Goal: Information Seeking & Learning: Check status

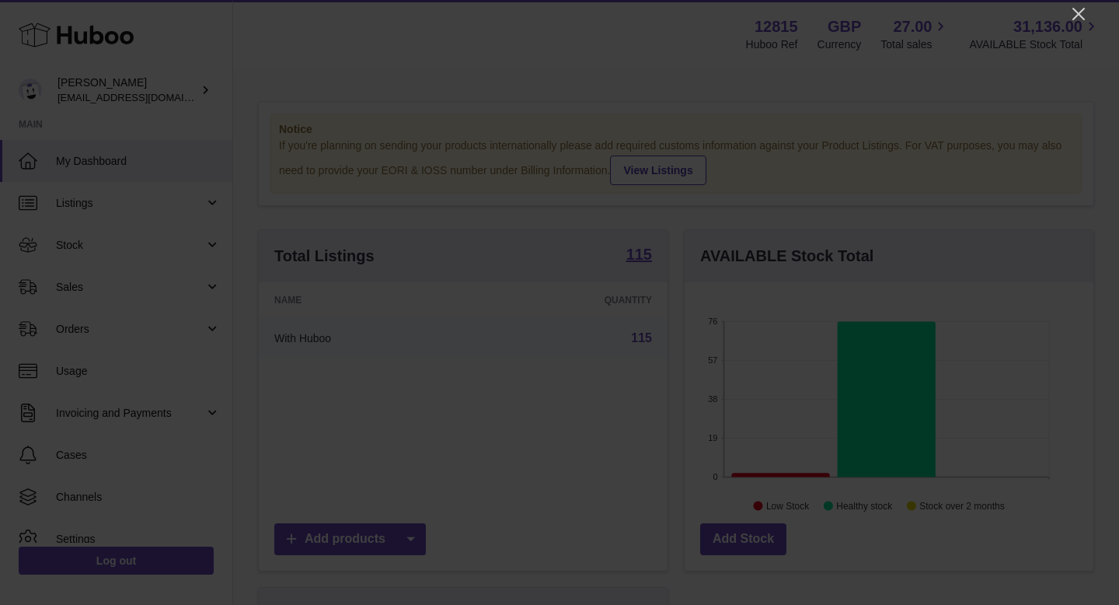
scroll to position [243, 409]
click at [1071, 9] on icon "Close" at bounding box center [1079, 14] width 19 height 19
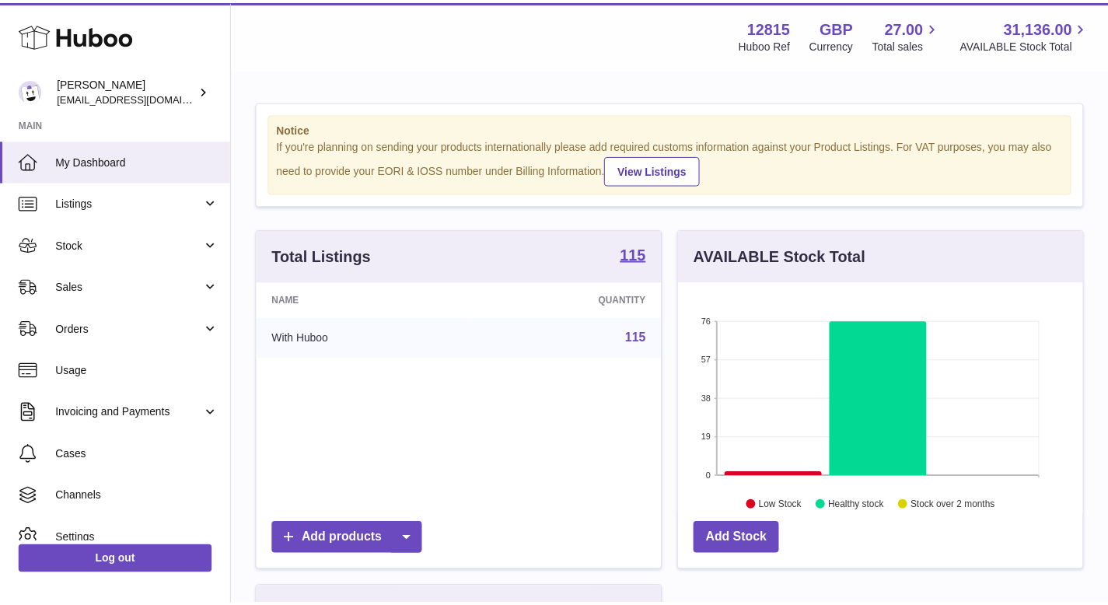
scroll to position [777110, 776949]
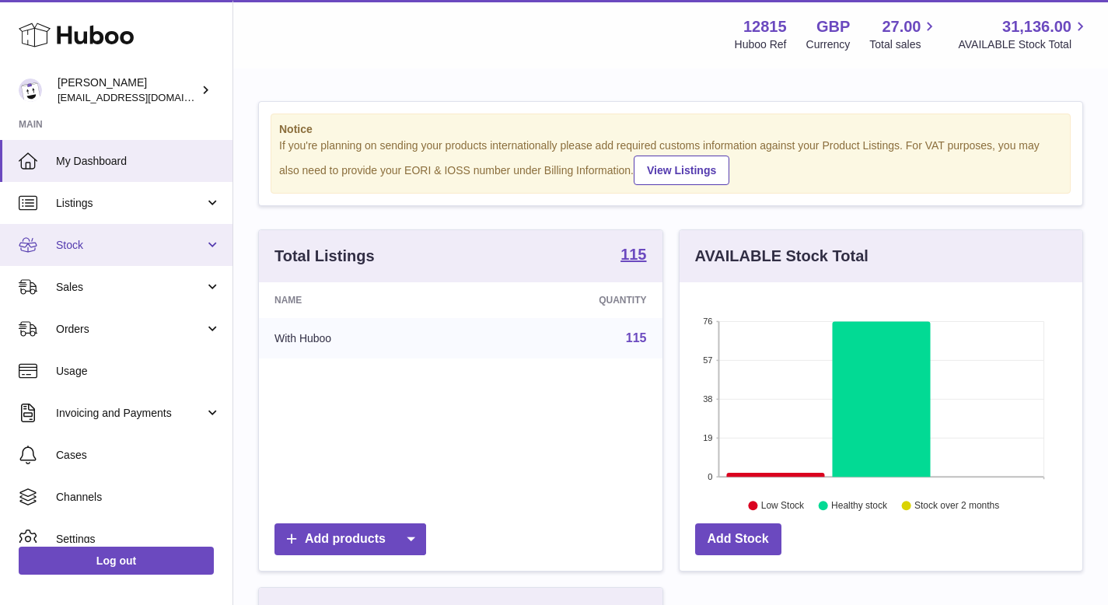
click at [119, 252] on link "Stock" at bounding box center [116, 245] width 232 height 42
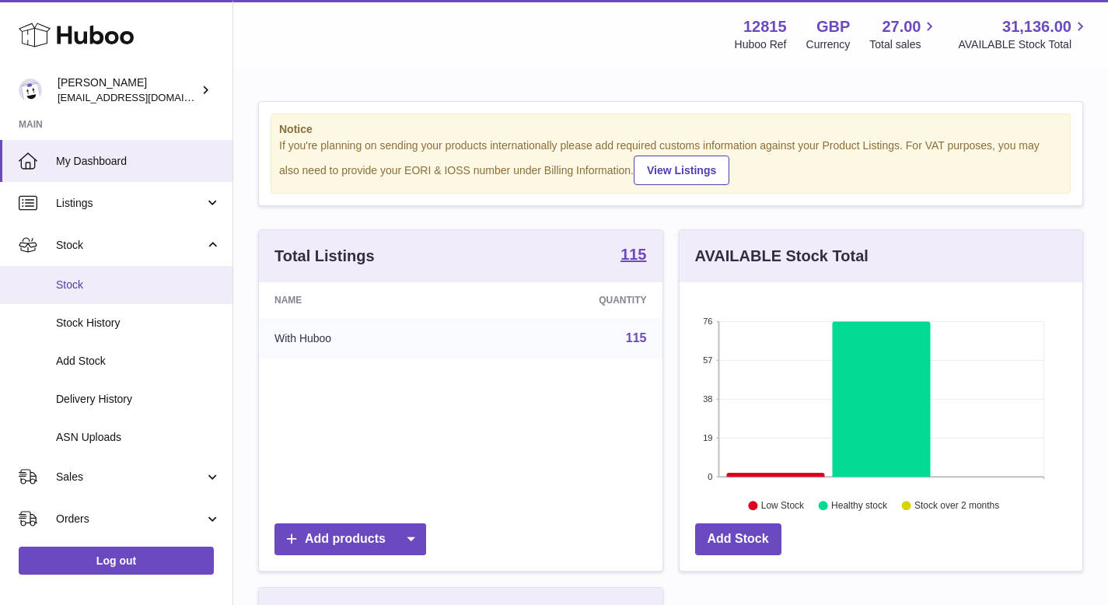
click at [91, 291] on span "Stock" at bounding box center [138, 285] width 165 height 15
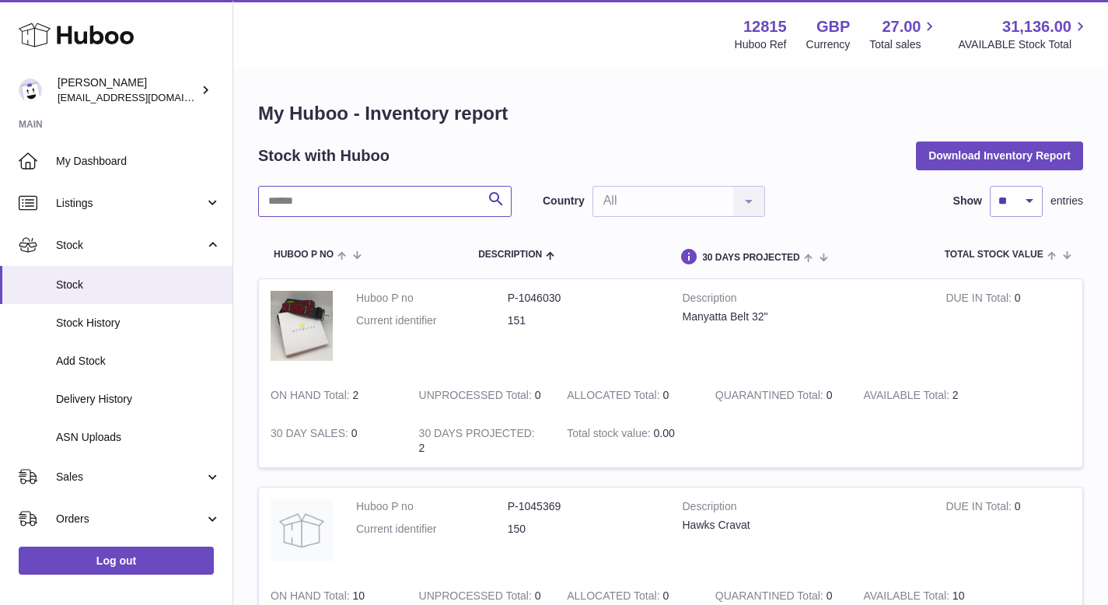
click at [305, 193] on input "text" at bounding box center [384, 201] width 253 height 31
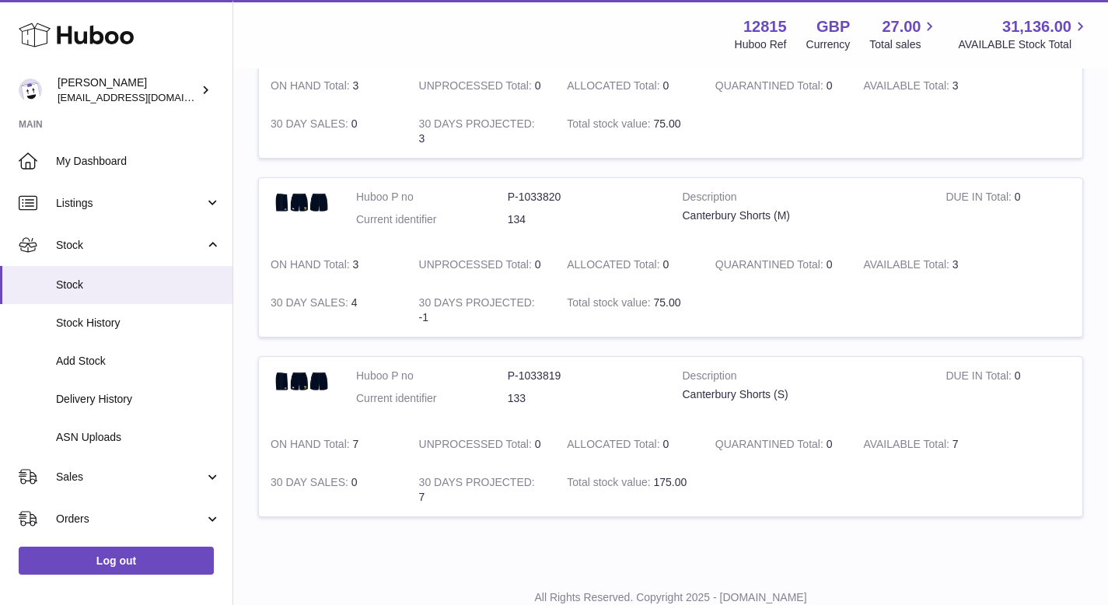
scroll to position [1201, 0]
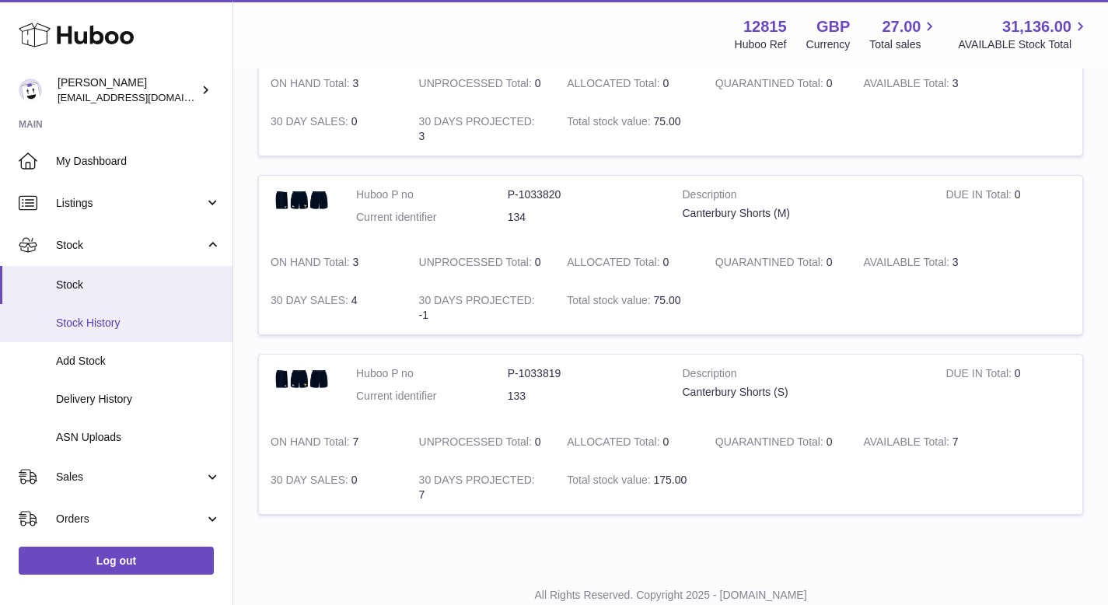
type input "**********"
click at [106, 313] on link "Stock History" at bounding box center [116, 323] width 232 height 38
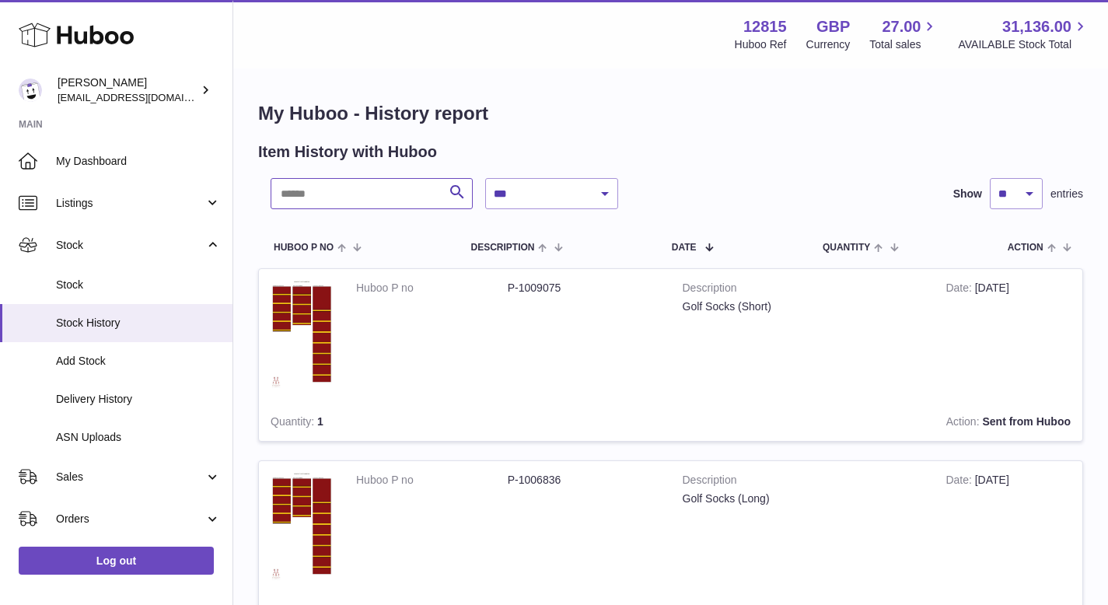
click at [341, 180] on input "text" at bounding box center [372, 193] width 202 height 31
type input "*"
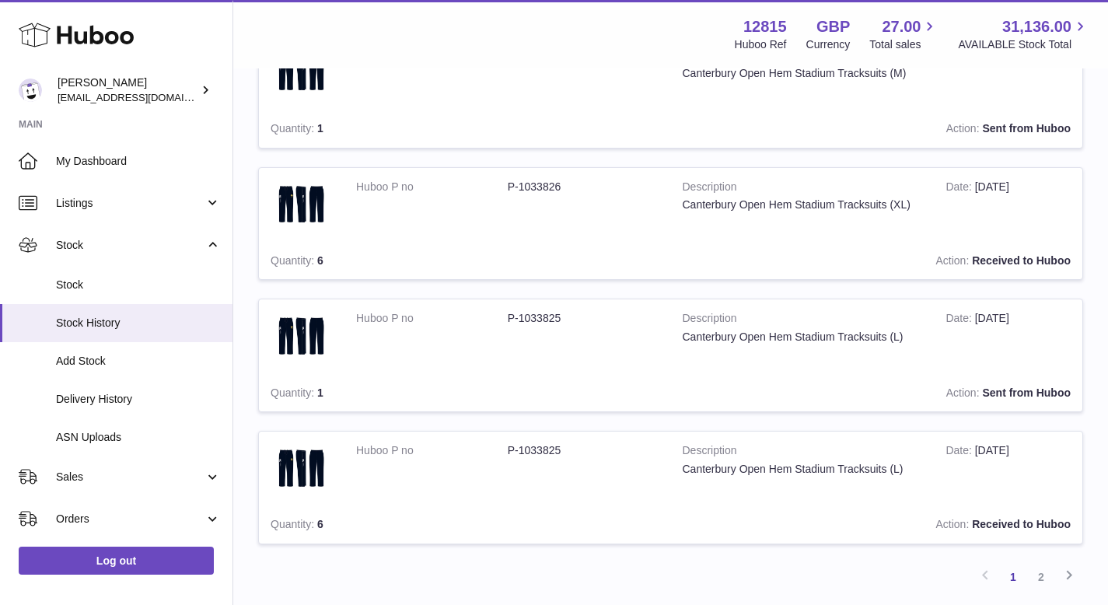
scroll to position [1027, 0]
type input "********"
click at [100, 274] on link "Stock" at bounding box center [116, 285] width 232 height 38
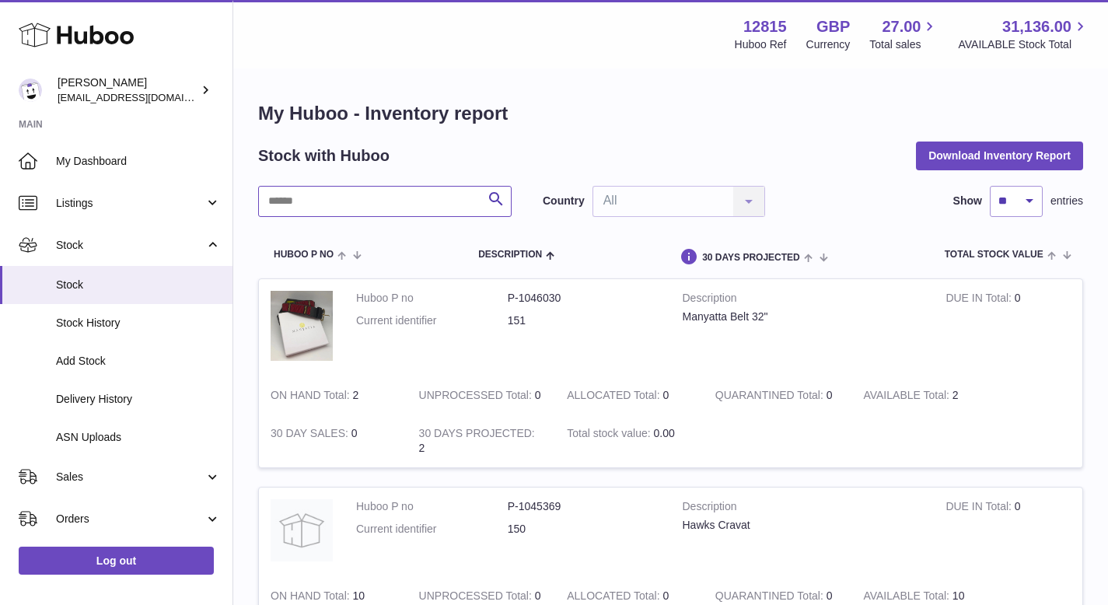
click at [380, 197] on input "text" at bounding box center [384, 201] width 253 height 31
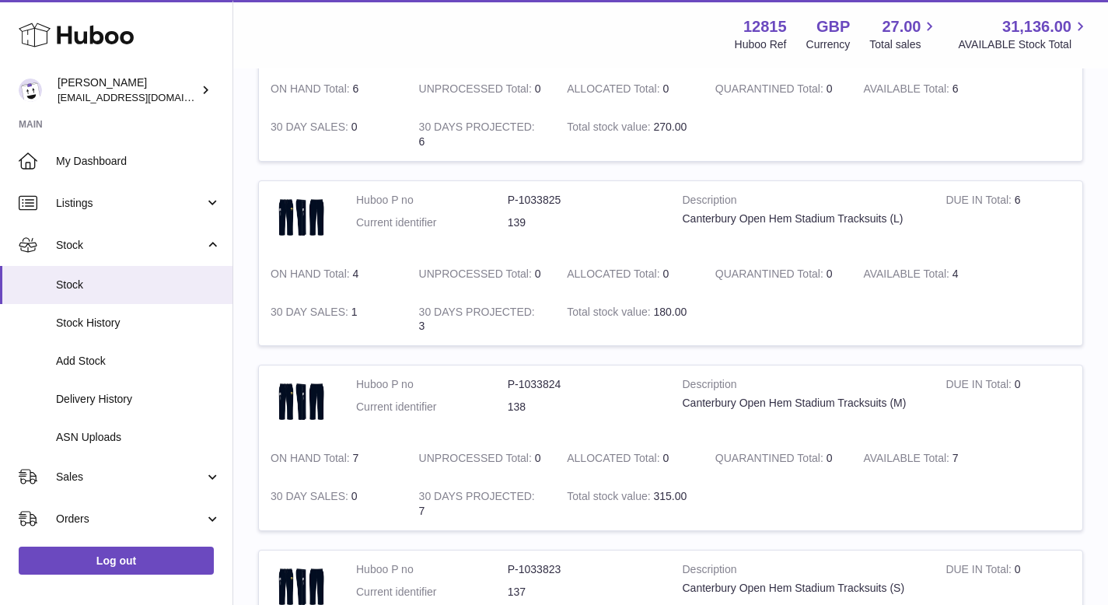
scroll to position [281, 0]
type input "**********"
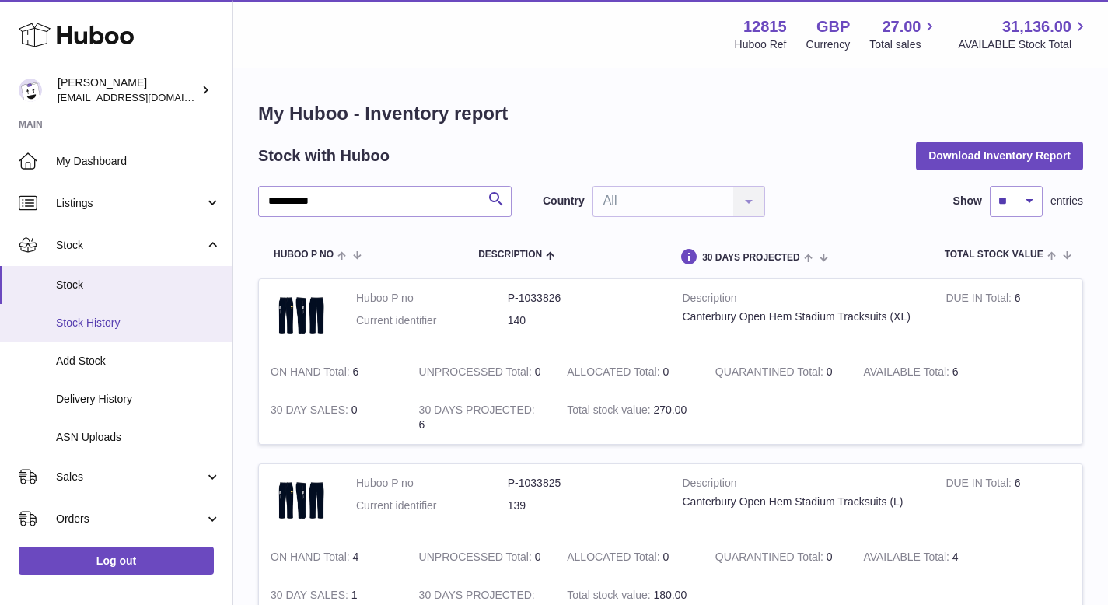
click at [178, 333] on link "Stock History" at bounding box center [116, 323] width 232 height 38
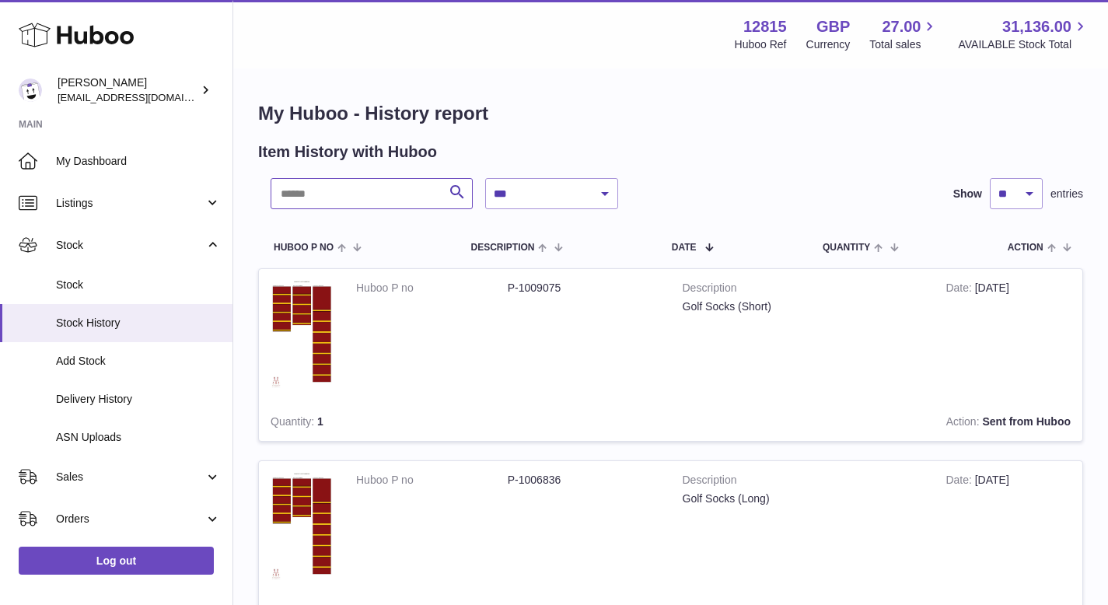
click at [352, 197] on input "text" at bounding box center [372, 193] width 202 height 31
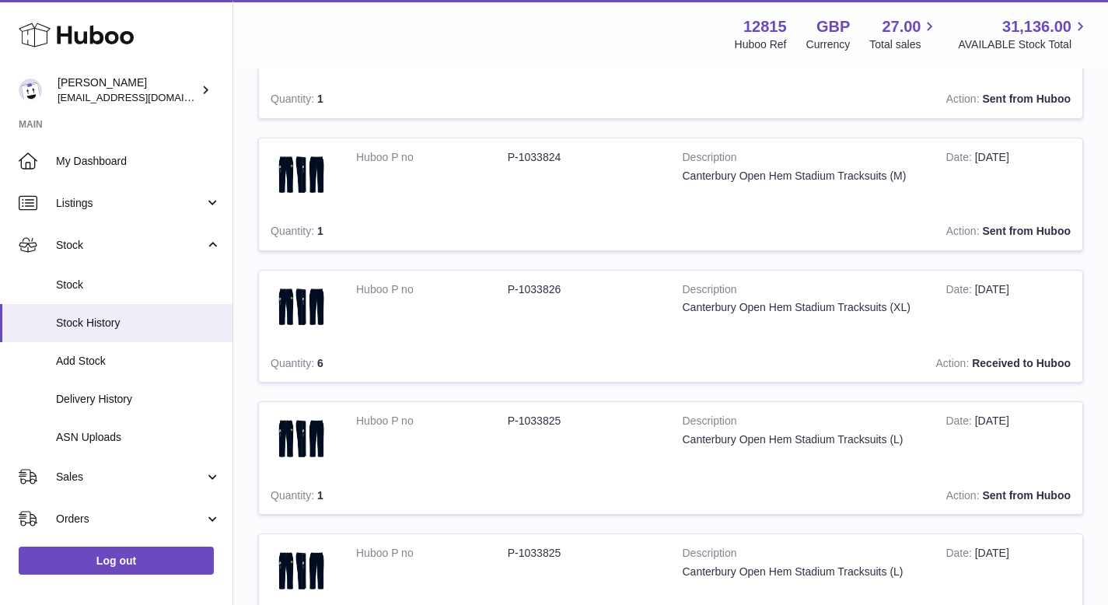
scroll to position [1147, 0]
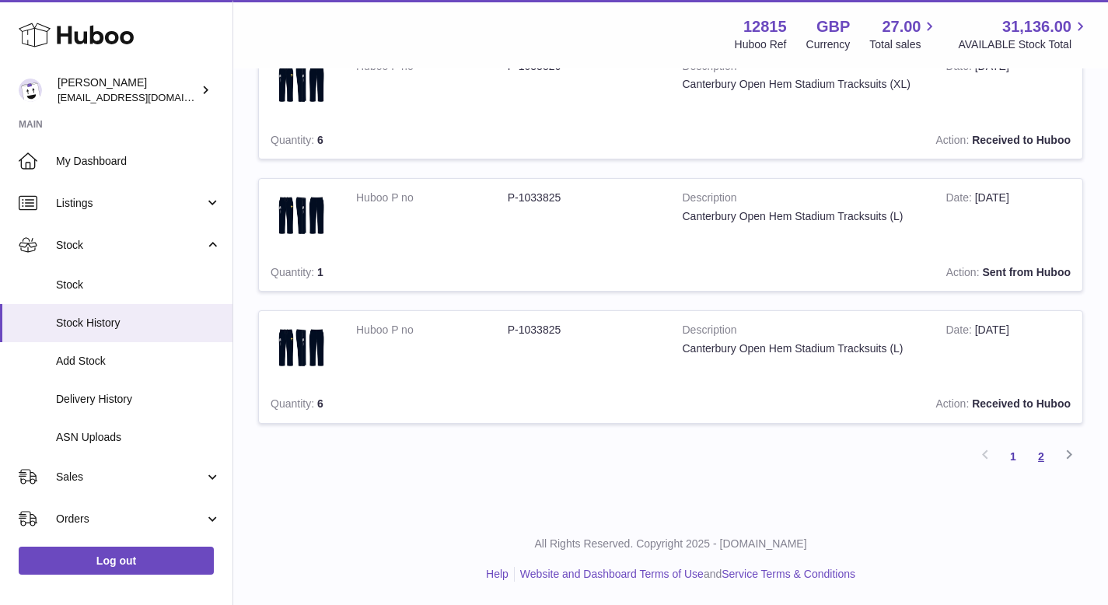
type input "********"
click at [1038, 452] on link "2" at bounding box center [1041, 456] width 28 height 28
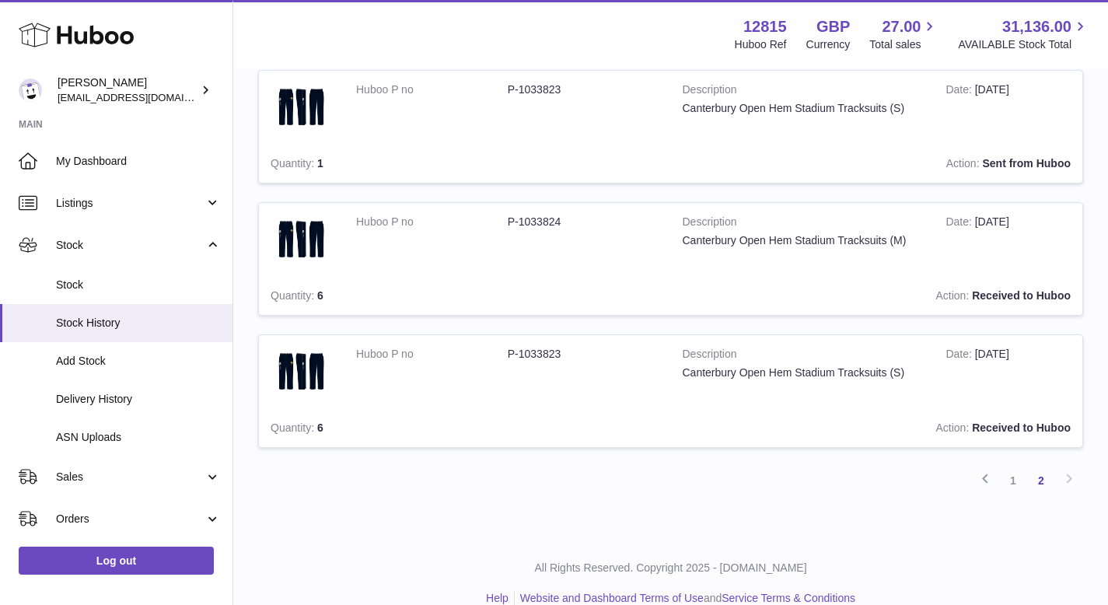
scroll to position [197, 0]
click at [1011, 485] on link "1" at bounding box center [1013, 481] width 28 height 28
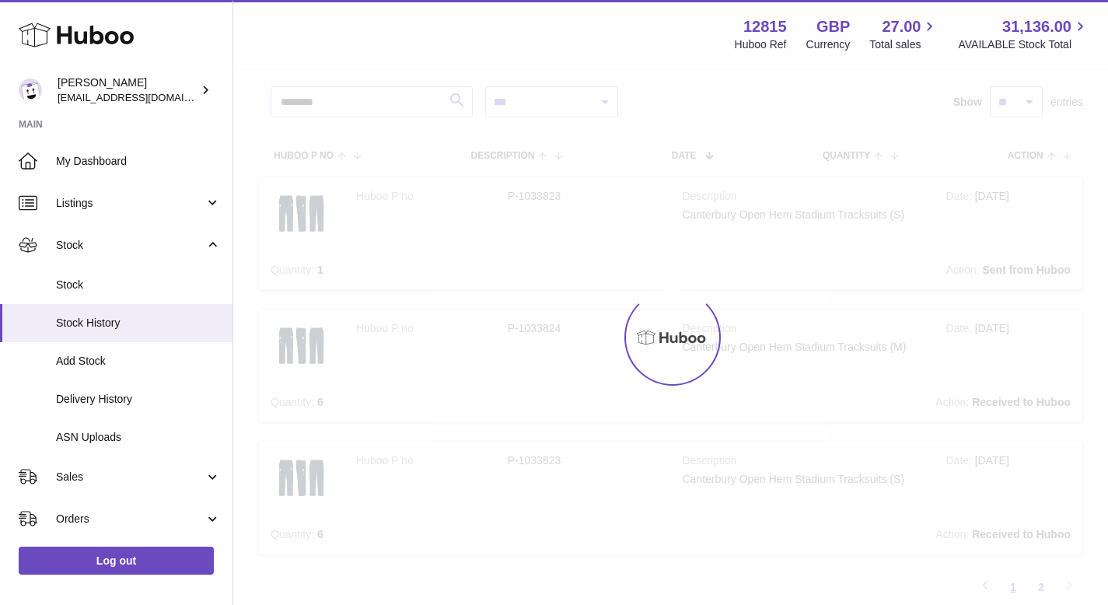
scroll to position [70, 0]
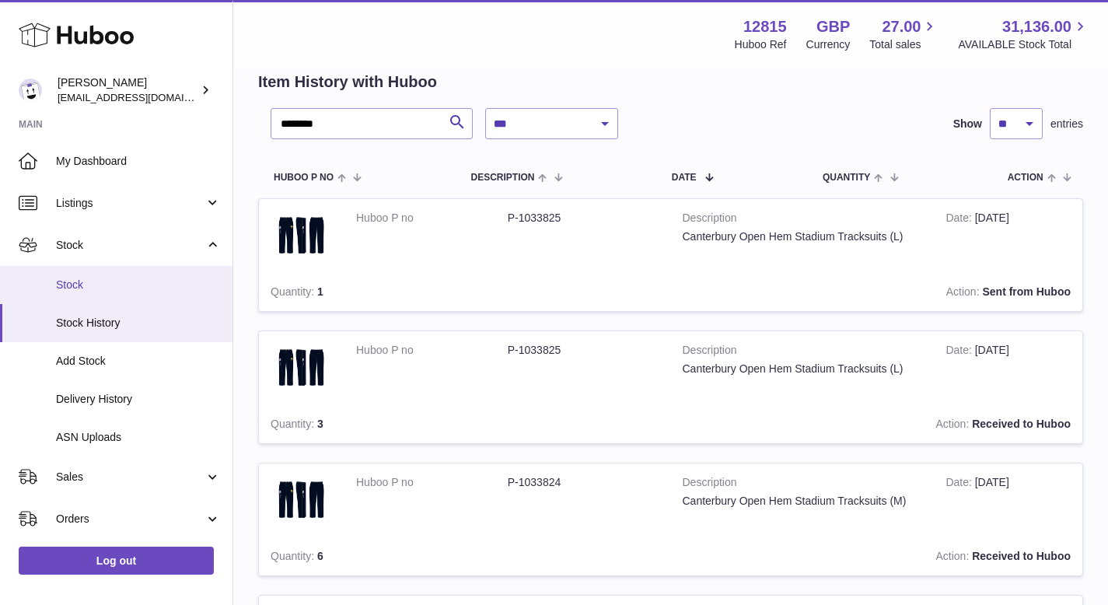
click at [138, 290] on span "Stock" at bounding box center [138, 285] width 165 height 15
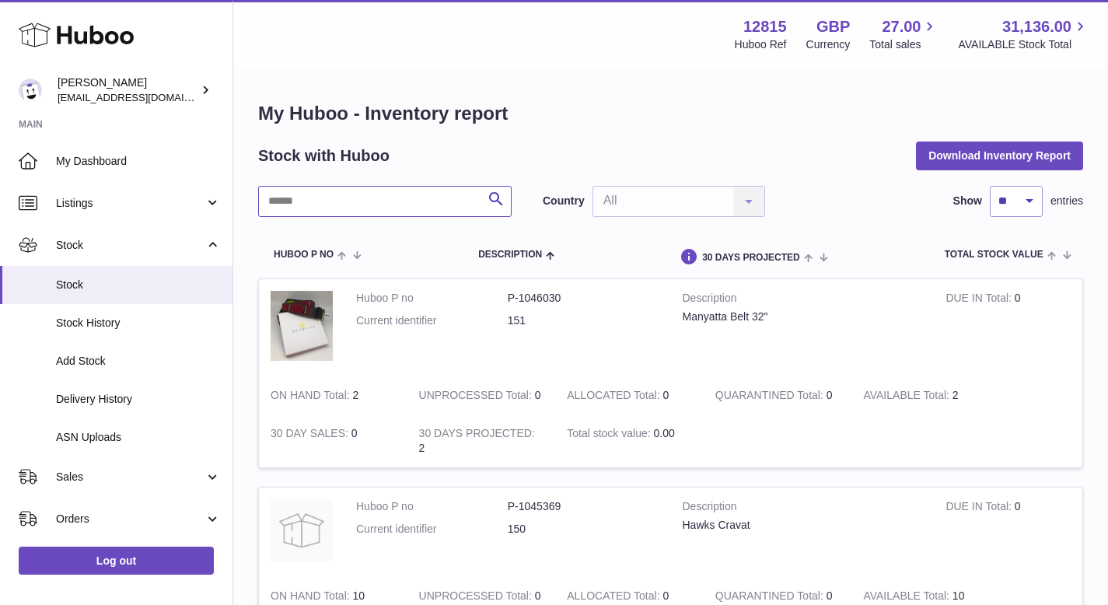
click at [344, 192] on input "text" at bounding box center [384, 201] width 253 height 31
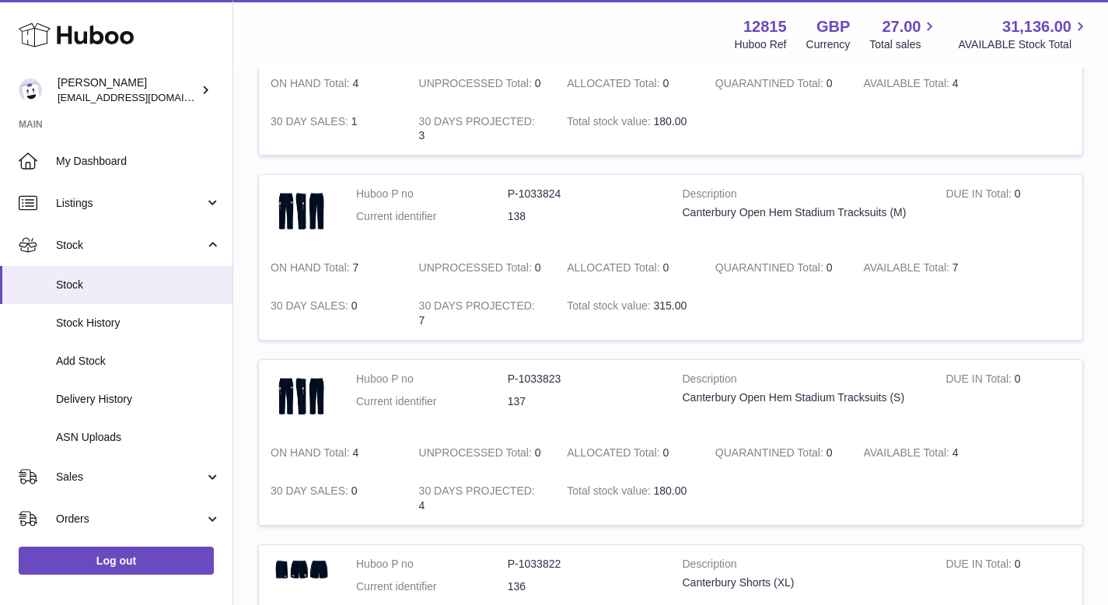
scroll to position [472, 0]
type input "**********"
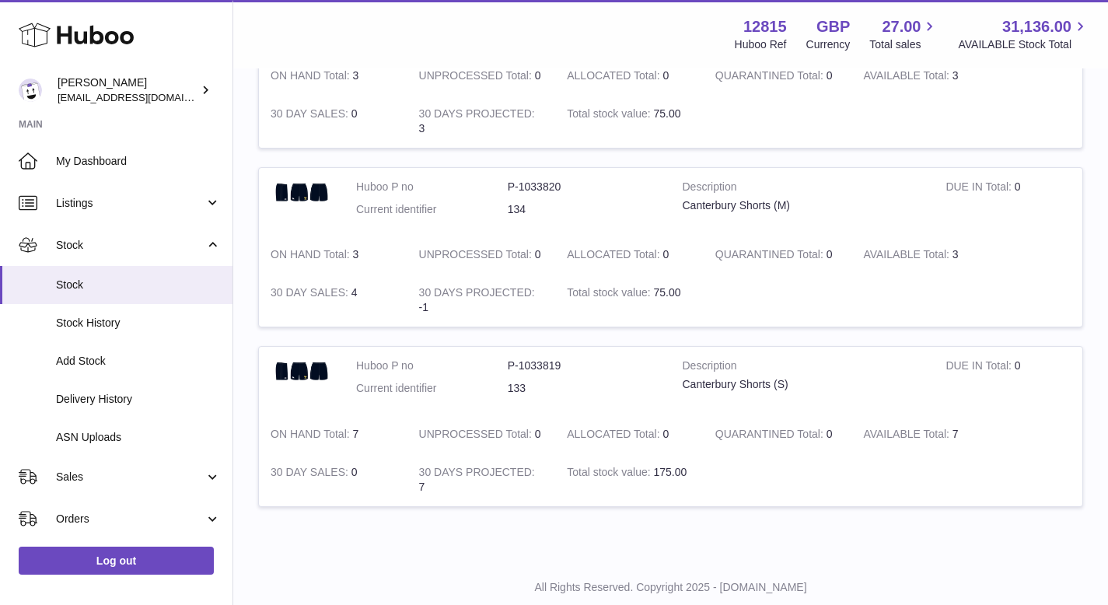
scroll to position [1210, 0]
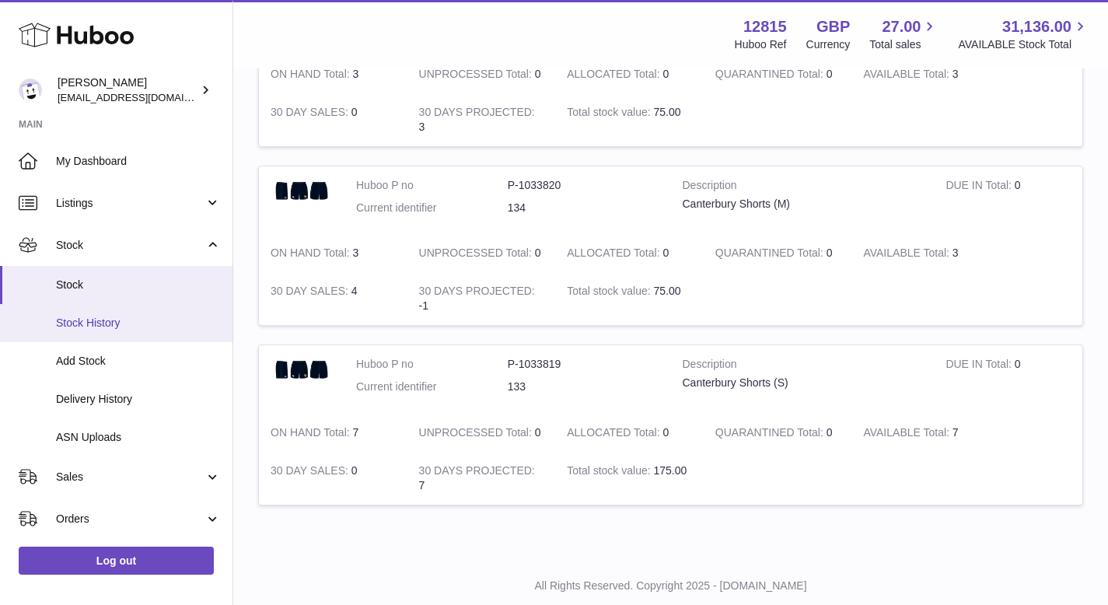
click at [90, 337] on link "Stock History" at bounding box center [116, 323] width 232 height 38
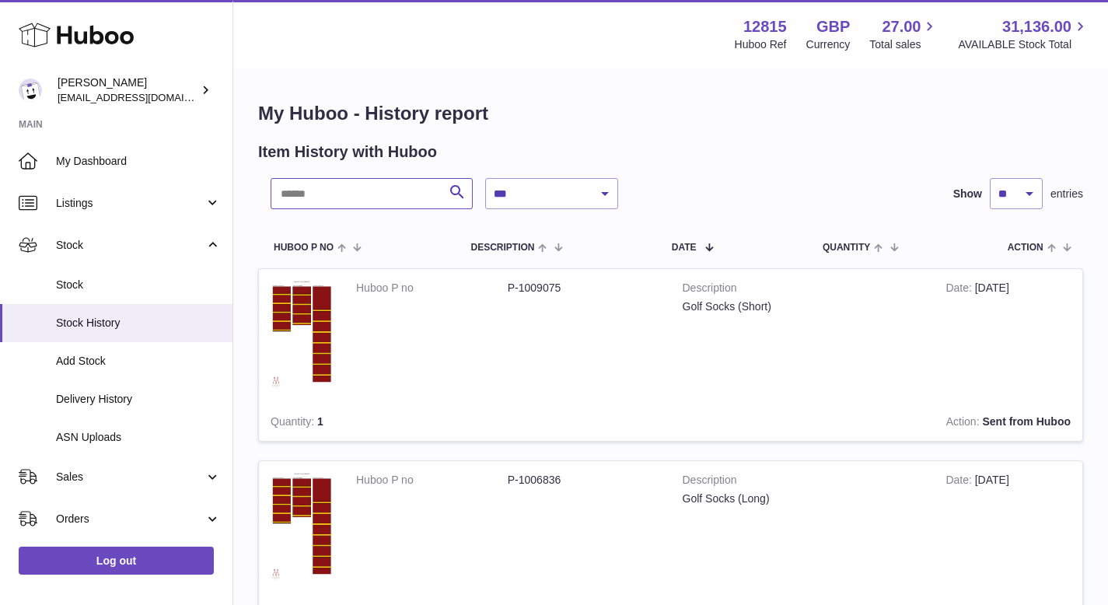
click at [312, 193] on input "text" at bounding box center [372, 193] width 202 height 31
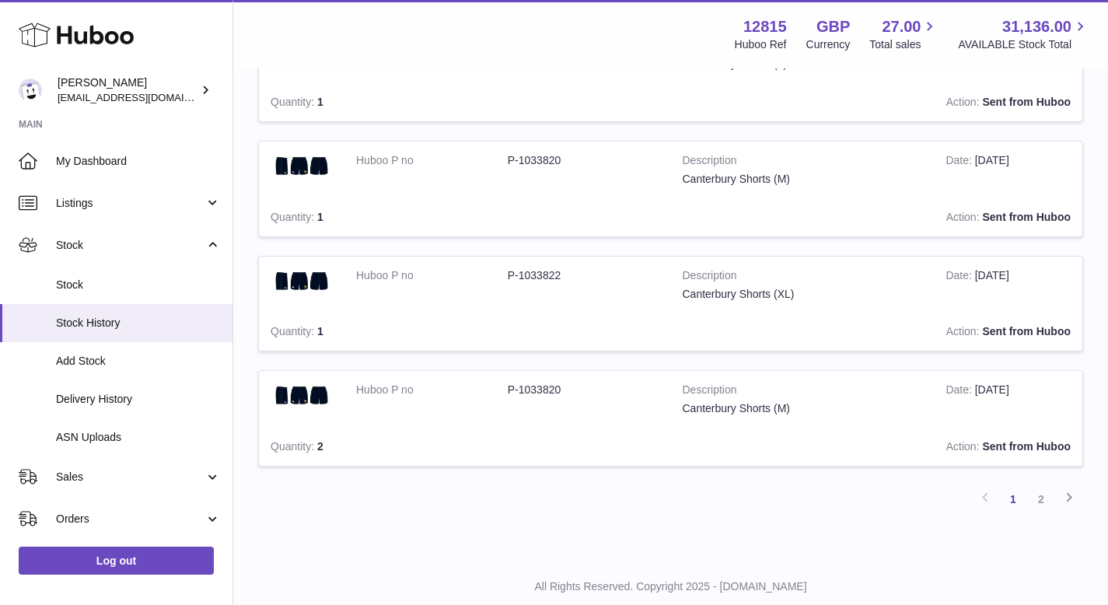
scroll to position [932, 0]
type input "**********"
click at [1042, 499] on link "2" at bounding box center [1041, 498] width 28 height 28
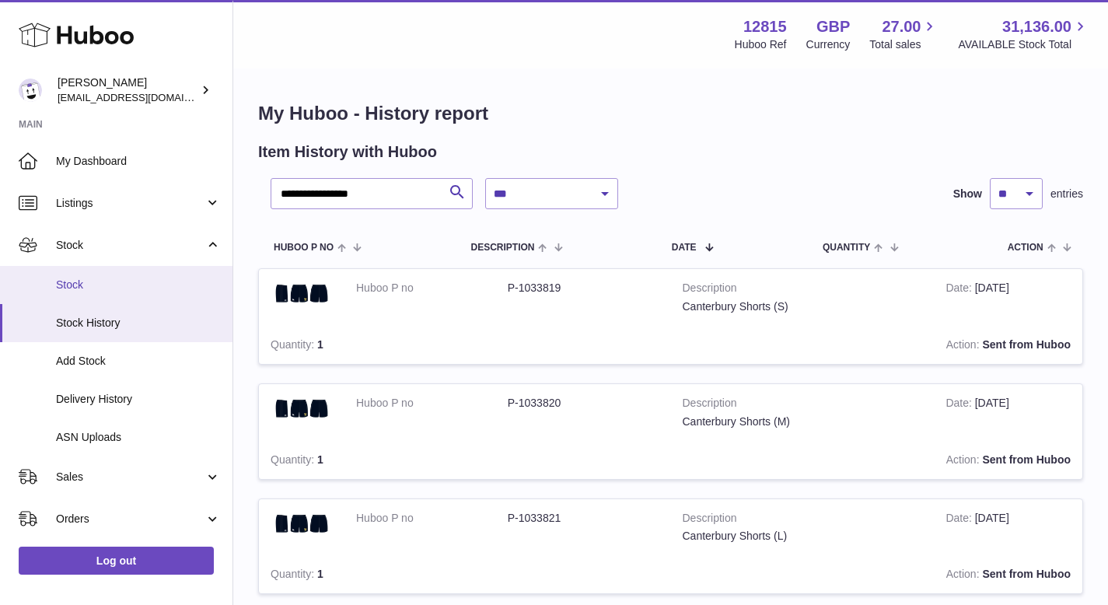
click at [154, 278] on span "Stock" at bounding box center [138, 285] width 165 height 15
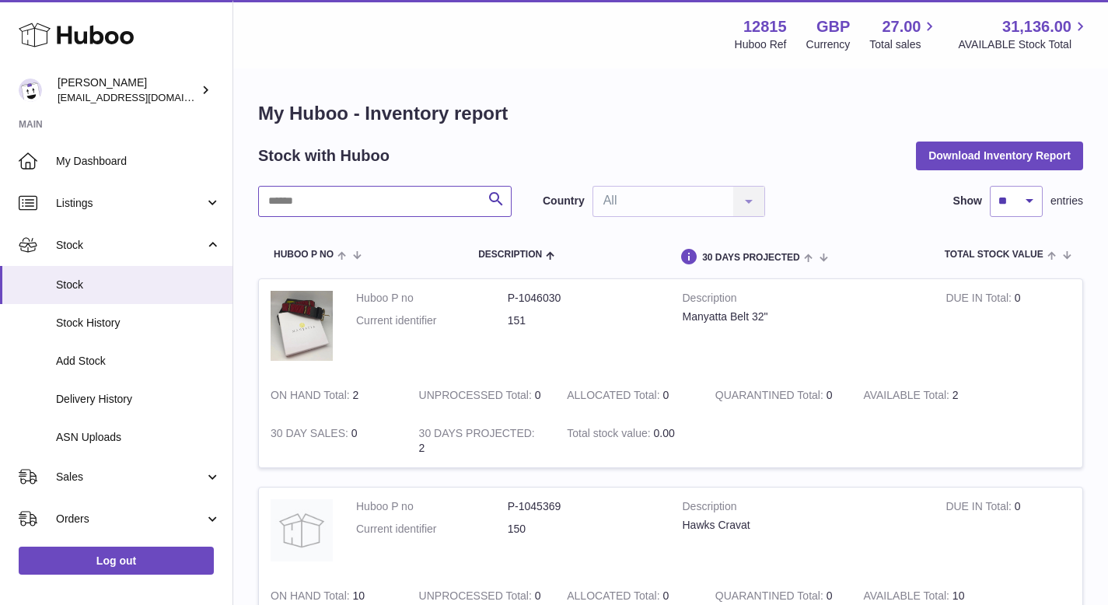
click at [347, 204] on input "text" at bounding box center [384, 201] width 253 height 31
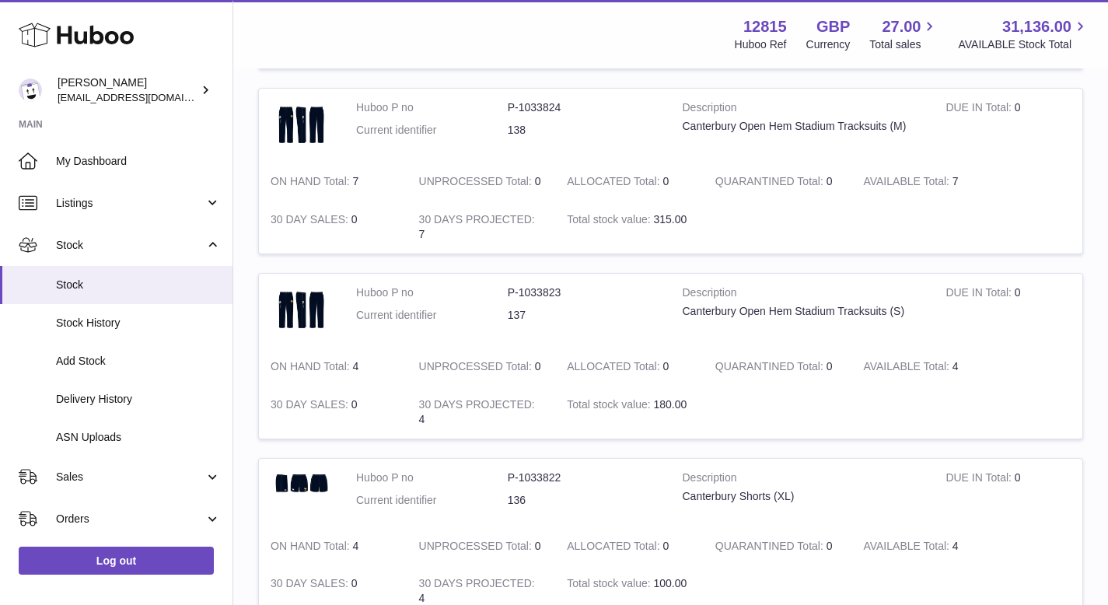
scroll to position [560, 0]
type input "**********"
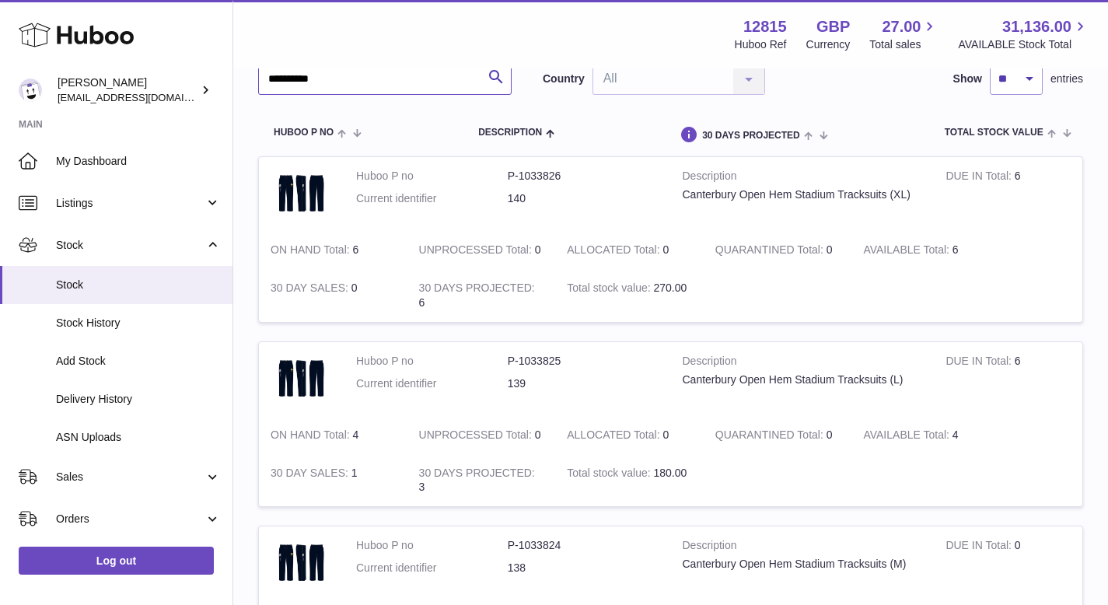
scroll to position [0, 0]
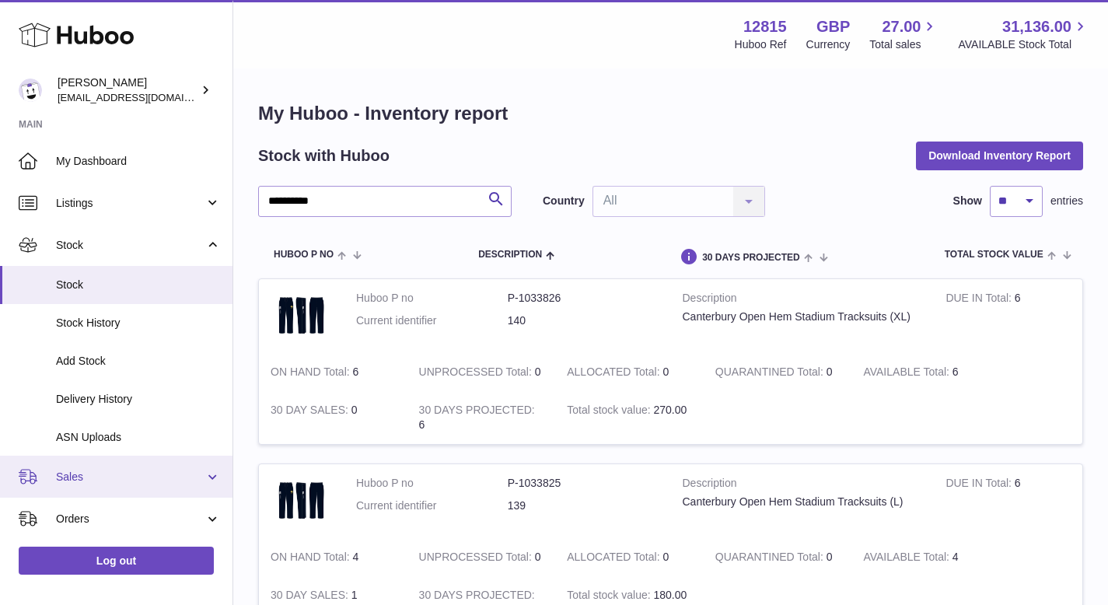
click at [78, 476] on span "Sales" at bounding box center [130, 477] width 148 height 15
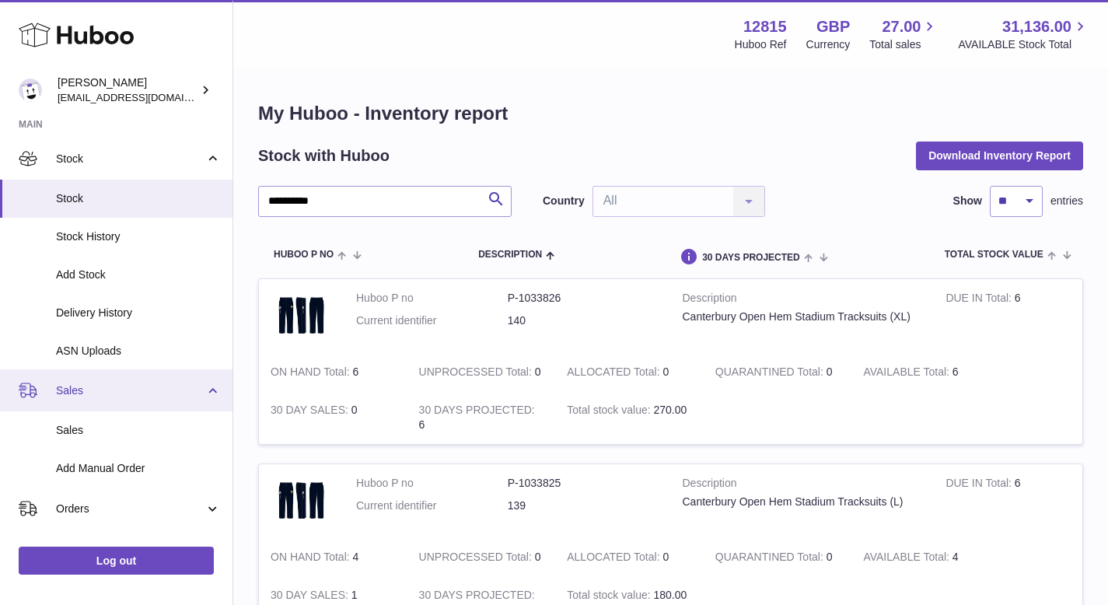
scroll to position [87, 0]
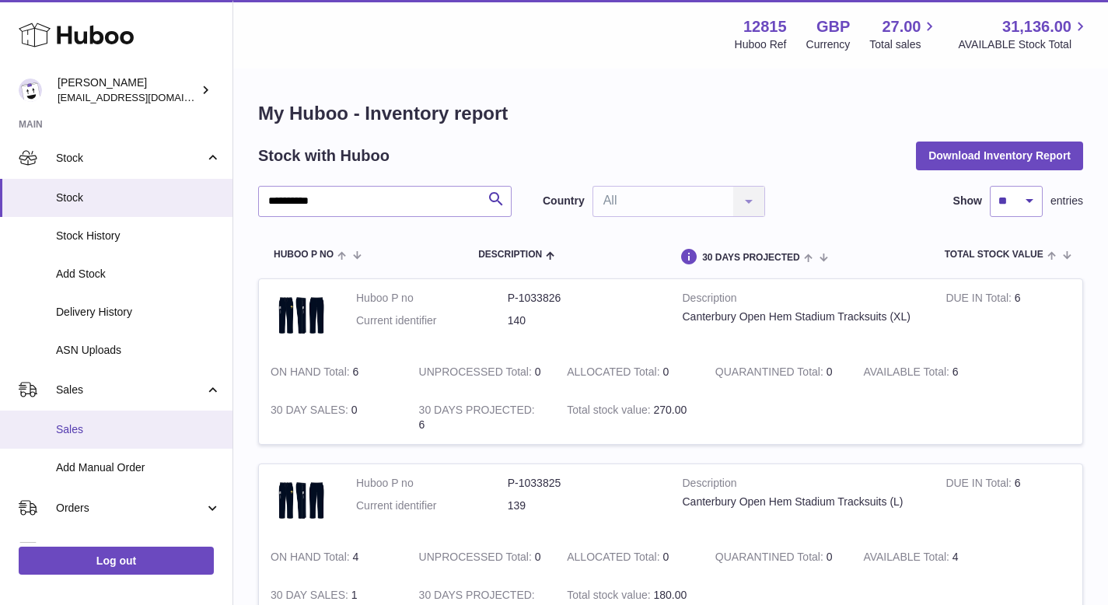
click at [89, 432] on span "Sales" at bounding box center [138, 429] width 165 height 15
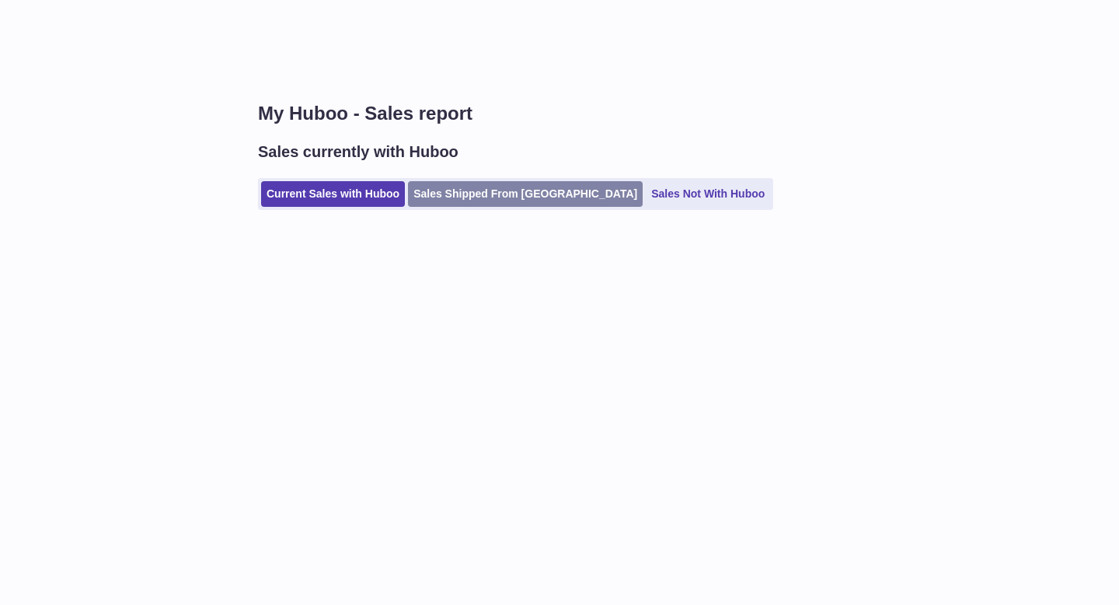
click at [448, 196] on link "Sales Shipped From Huboo" at bounding box center [525, 194] width 235 height 26
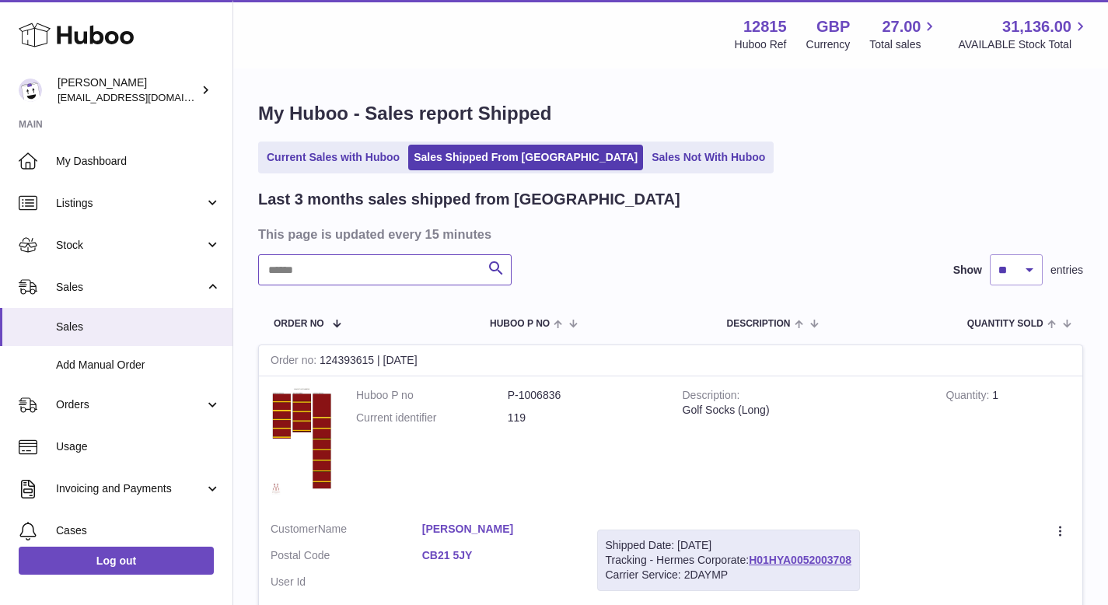
click at [363, 281] on input "text" at bounding box center [384, 269] width 253 height 31
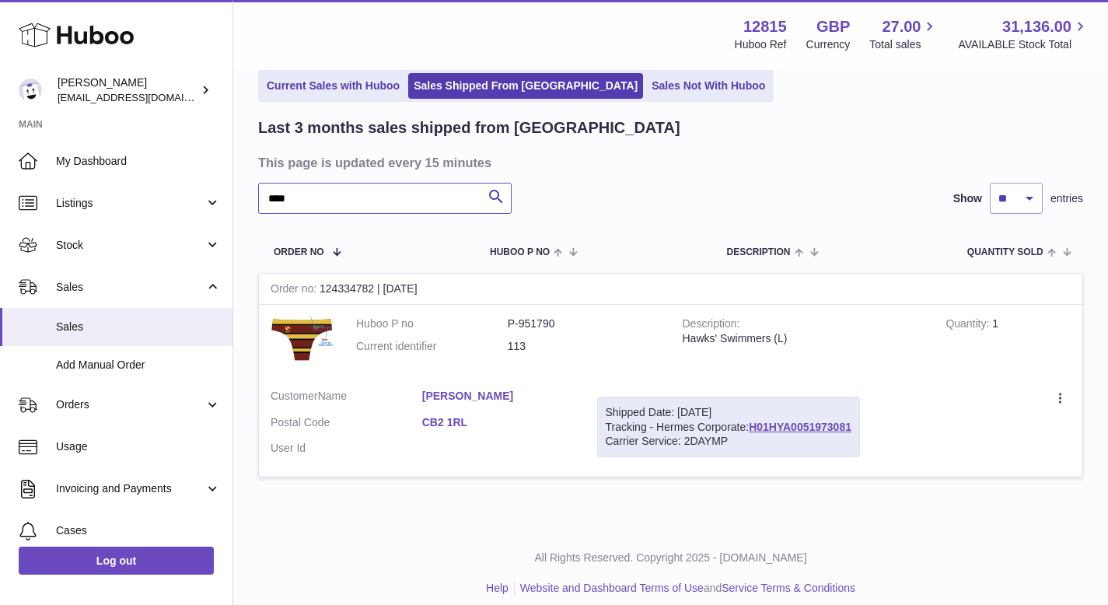
scroll to position [71, 0]
click at [787, 431] on link "H01HYA0051973081" at bounding box center [800, 427] width 103 height 12
click at [349, 192] on input "****" at bounding box center [384, 198] width 253 height 31
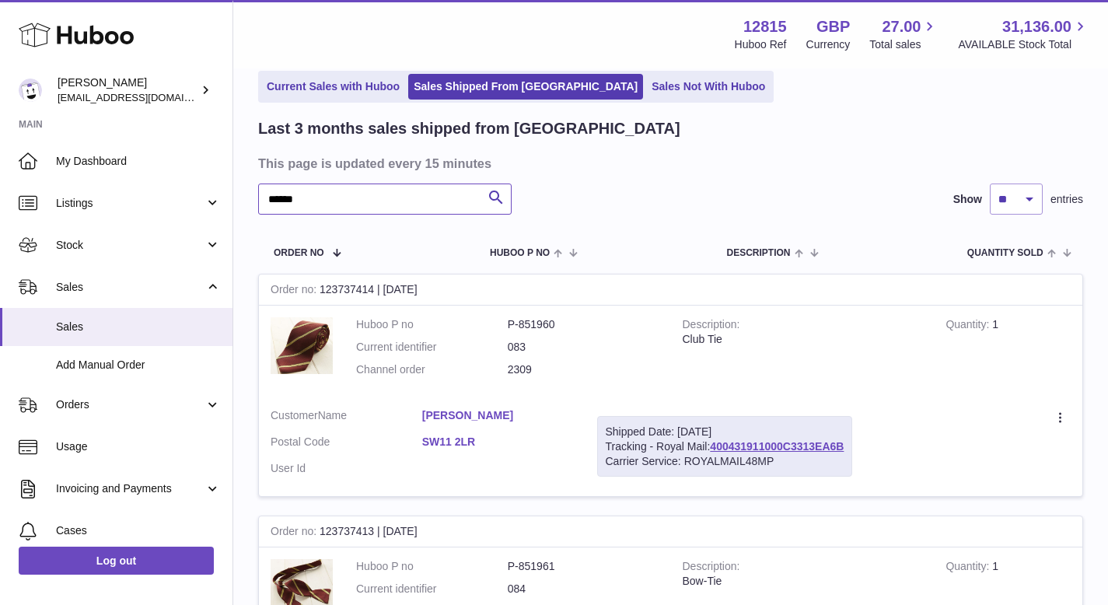
type input "******"
click at [628, 239] on tr "Order No Huboo P no Description Quantity Sold Customer Tracking" at bounding box center [670, 252] width 825 height 44
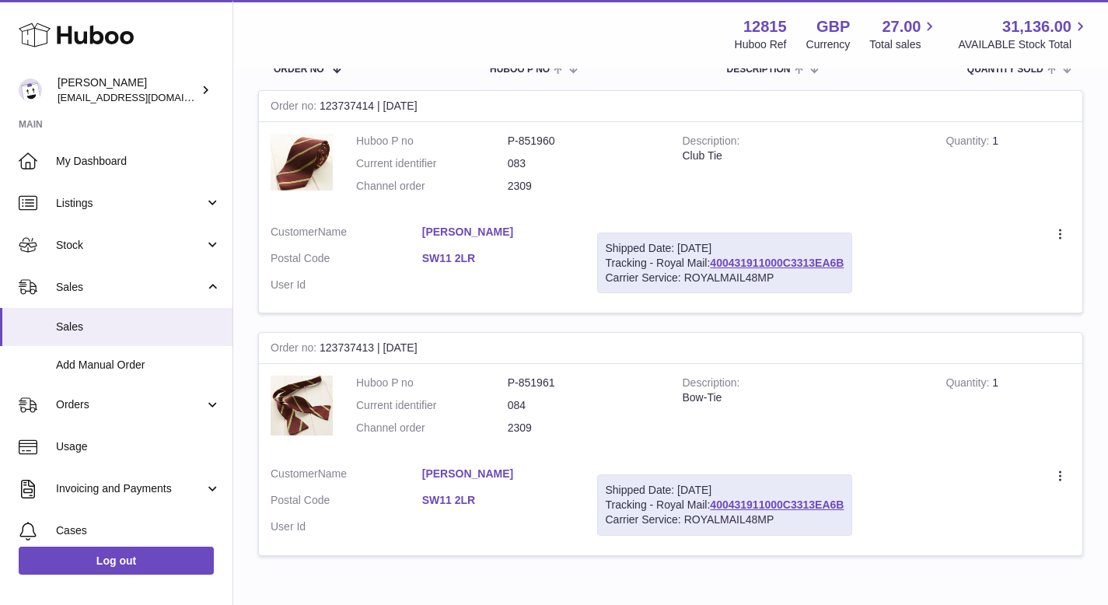
scroll to position [255, 0]
click at [791, 501] on link "400431911000C3313EA6B" at bounding box center [777, 504] width 134 height 12
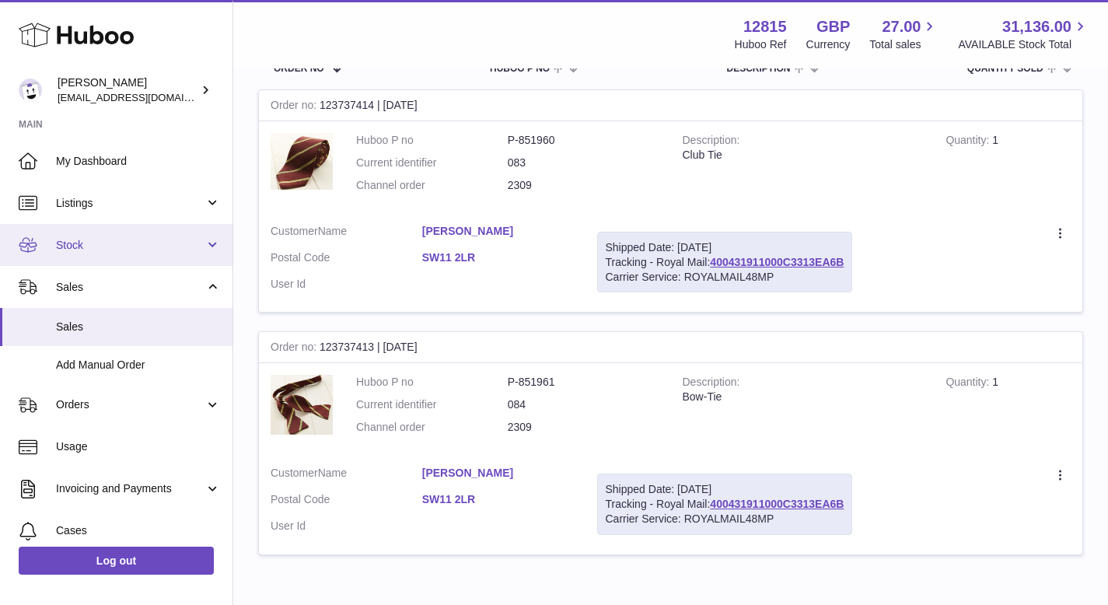
click at [129, 250] on span "Stock" at bounding box center [130, 245] width 148 height 15
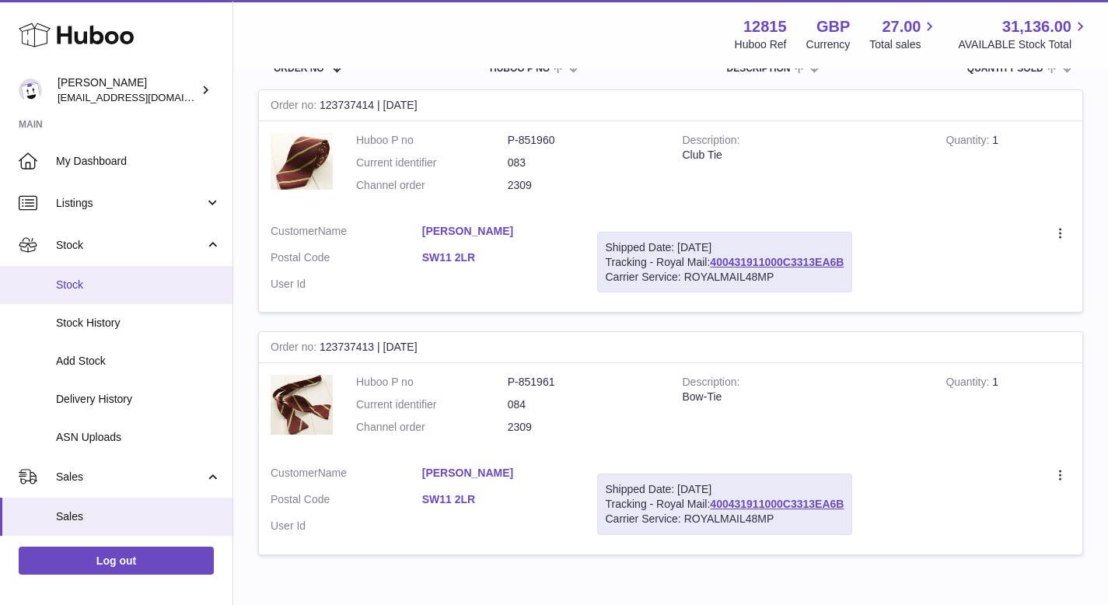
click at [117, 282] on span "Stock" at bounding box center [138, 285] width 165 height 15
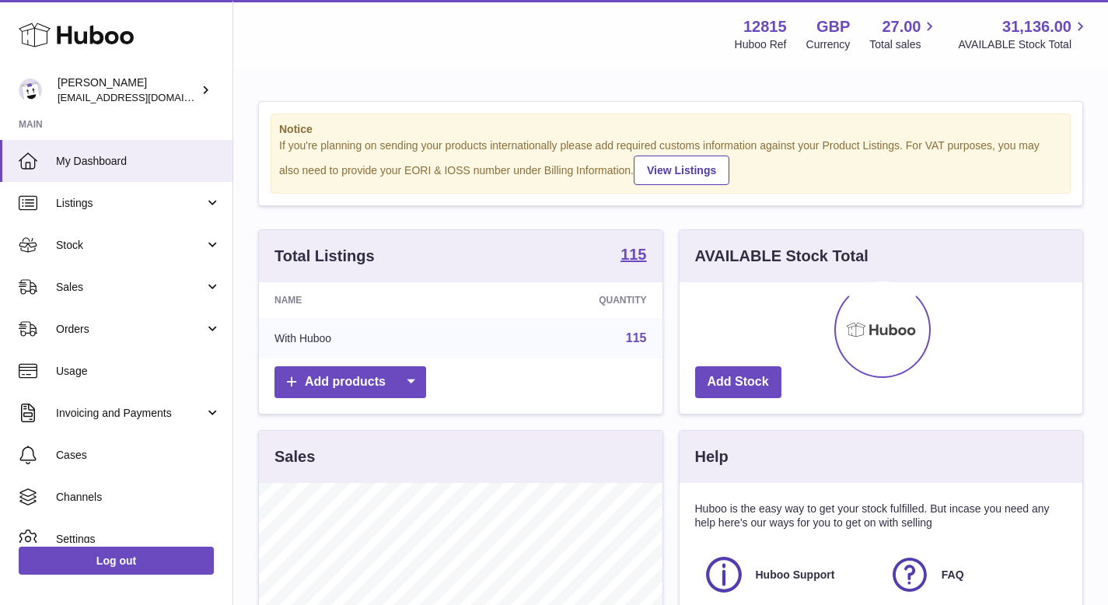
scroll to position [243, 403]
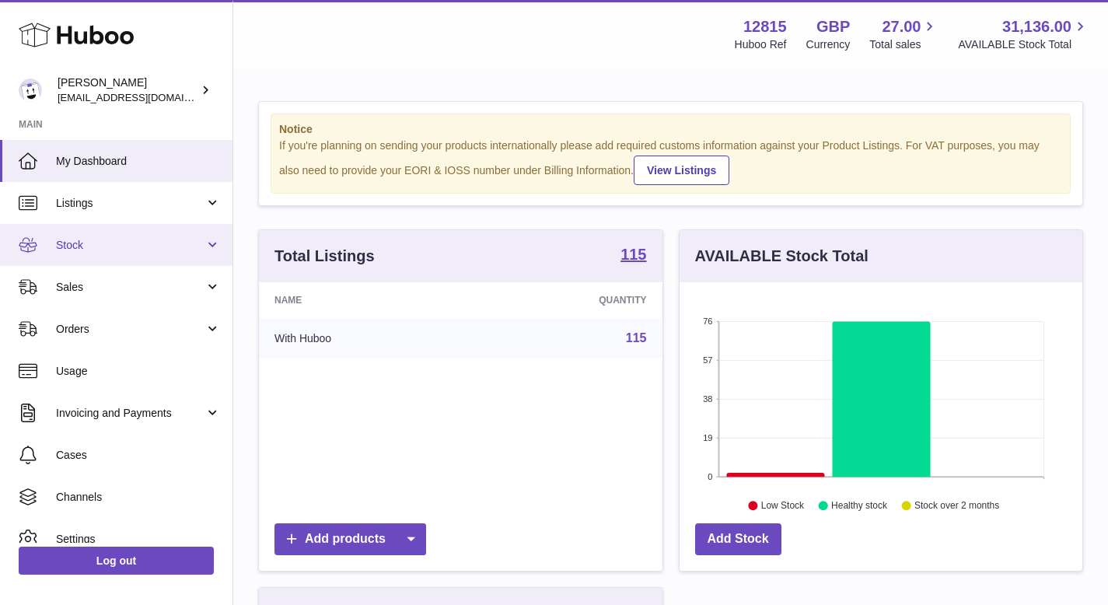
click at [137, 255] on link "Stock" at bounding box center [116, 245] width 232 height 42
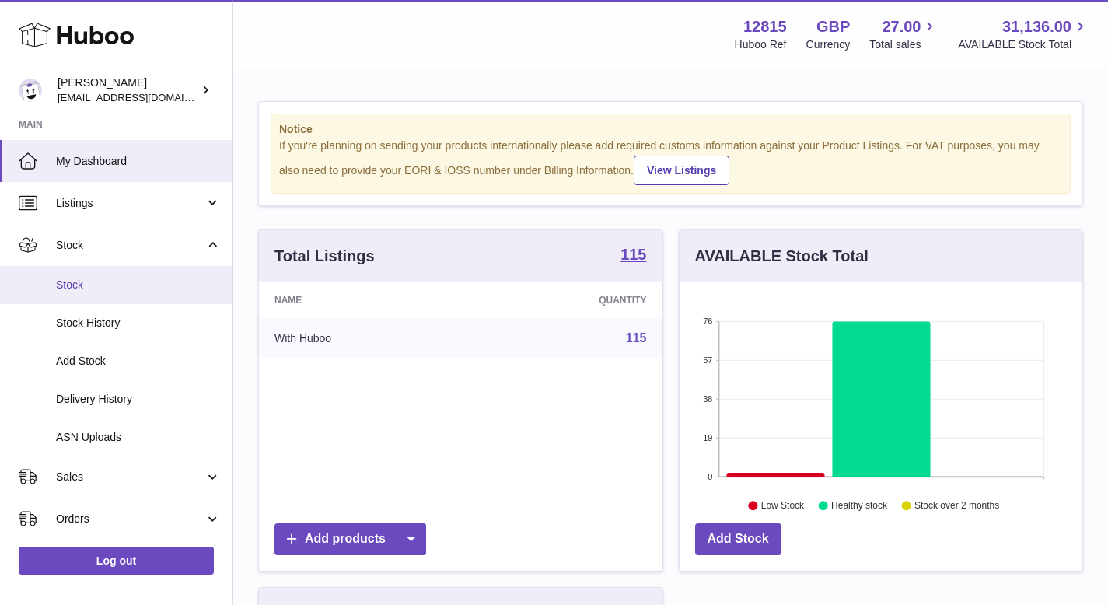
click at [117, 285] on span "Stock" at bounding box center [138, 285] width 165 height 15
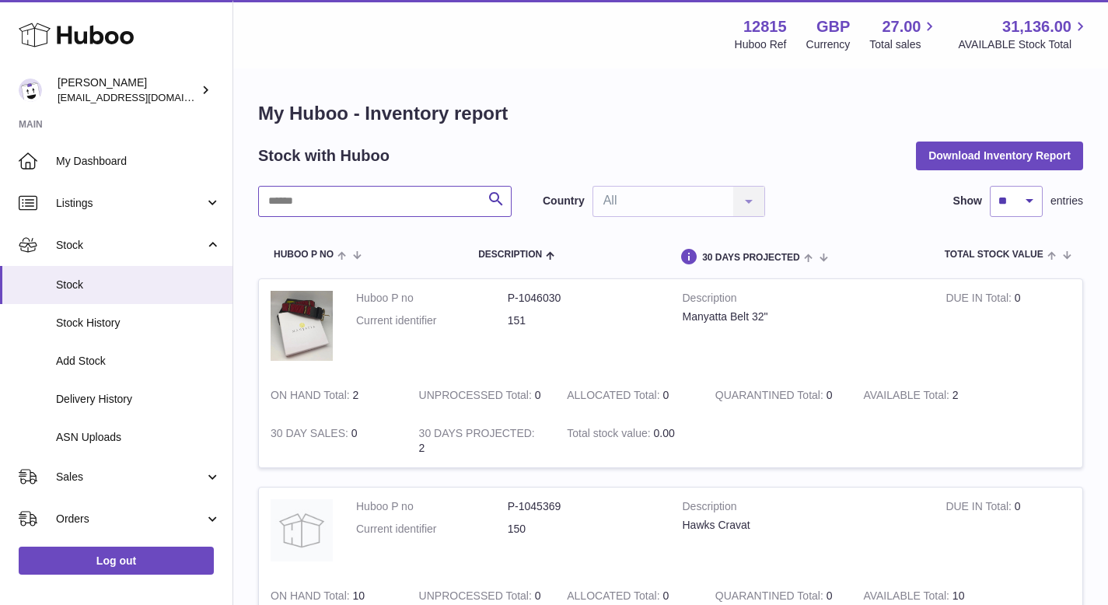
click at [329, 198] on input "text" at bounding box center [384, 201] width 253 height 31
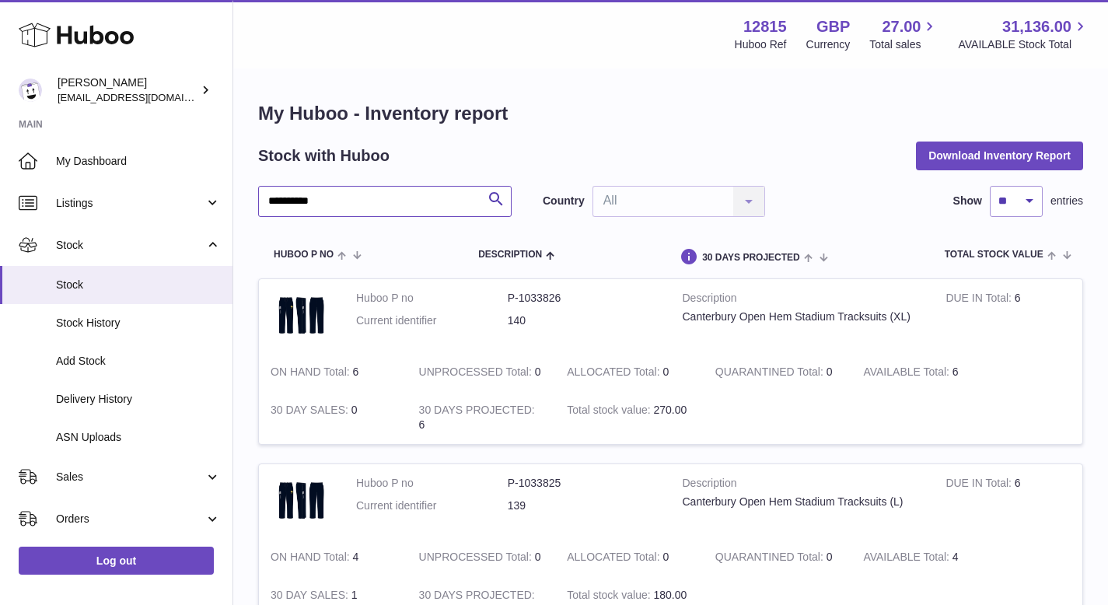
click at [288, 208] on input "**********" at bounding box center [384, 201] width 253 height 31
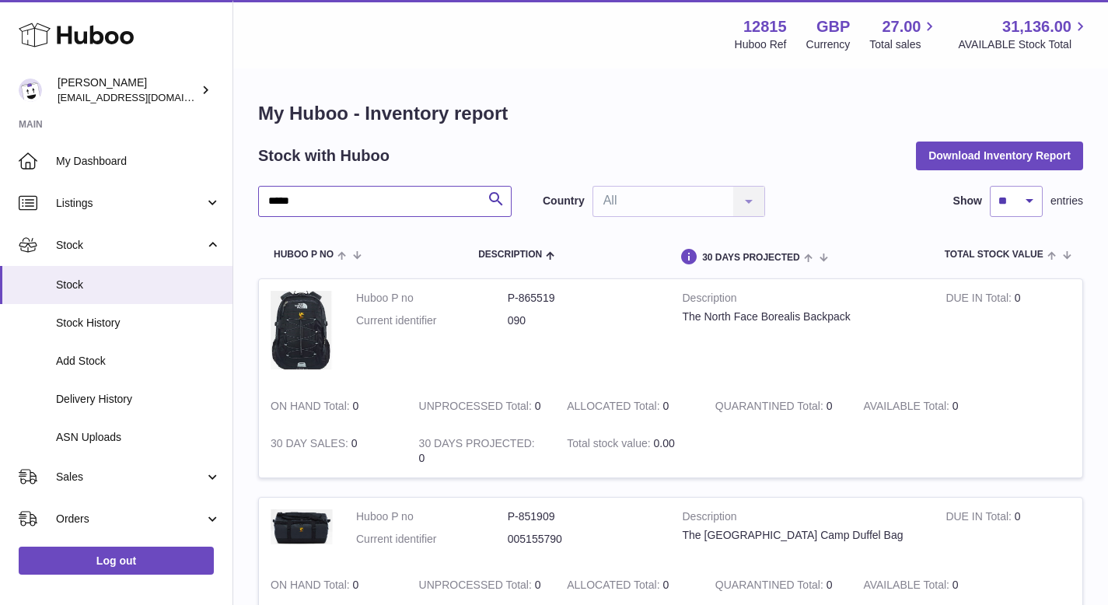
type input "*****"
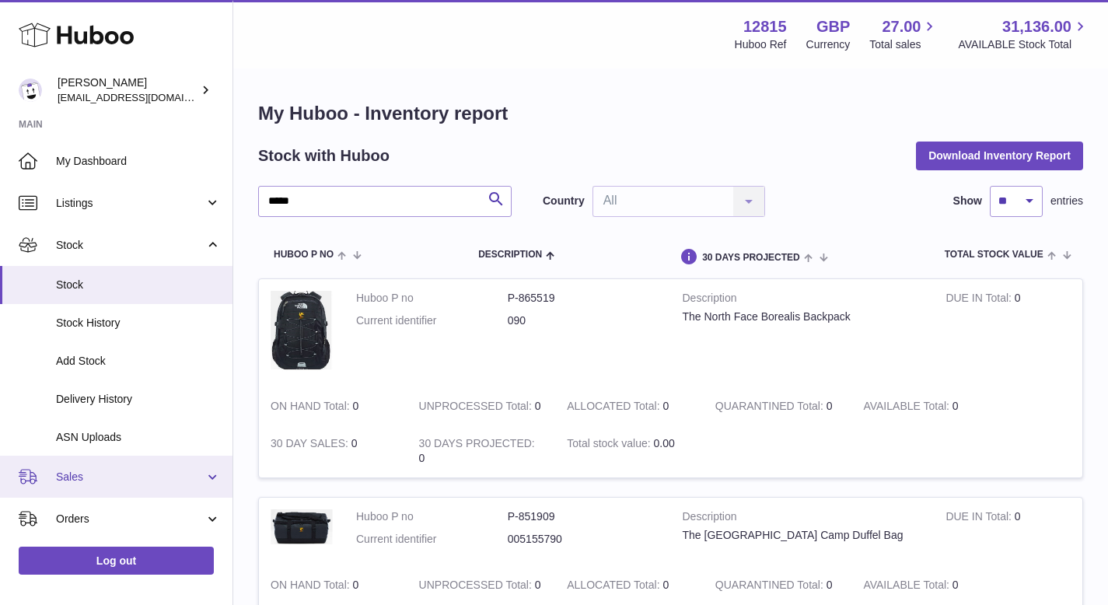
click at [111, 466] on link "Sales" at bounding box center [116, 477] width 232 height 42
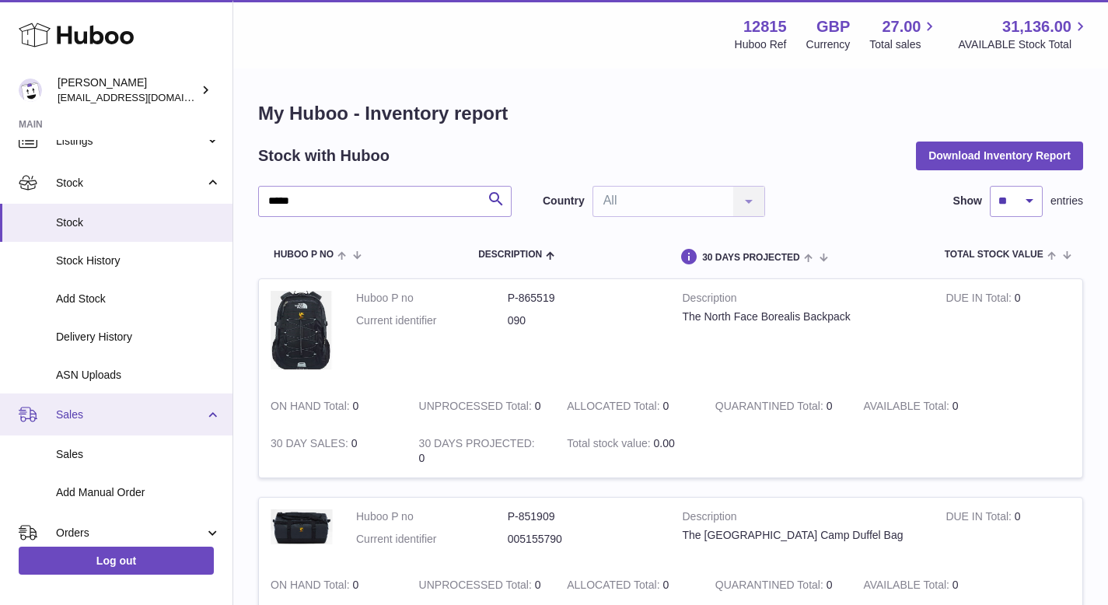
click at [111, 466] on link "Sales" at bounding box center [116, 454] width 232 height 38
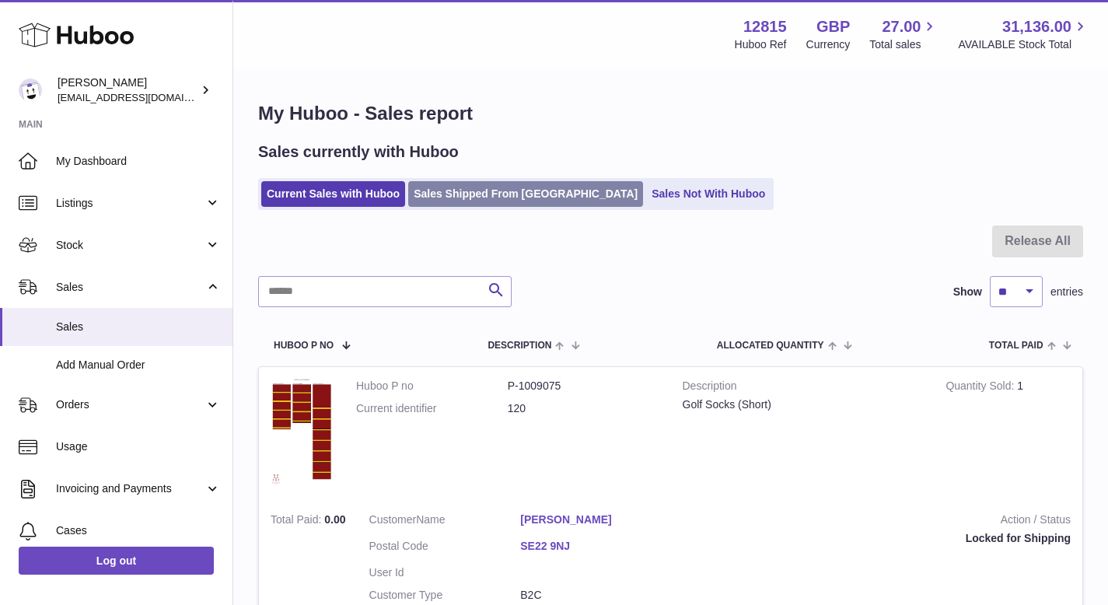
click at [484, 199] on link "Sales Shipped From [GEOGRAPHIC_DATA]" at bounding box center [525, 194] width 235 height 26
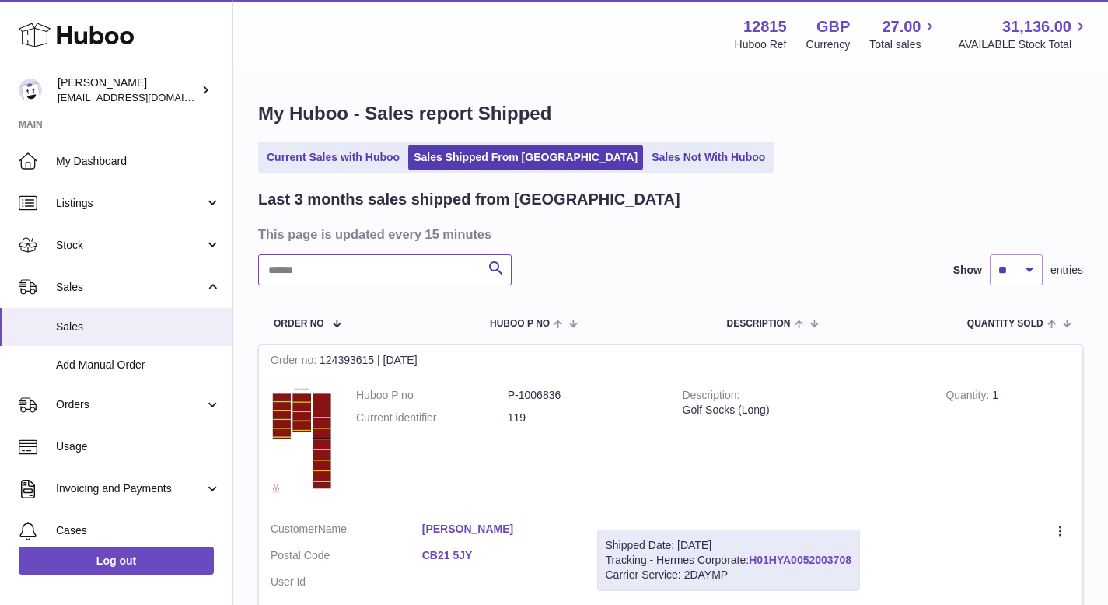
click at [393, 257] on input "text" at bounding box center [384, 269] width 253 height 31
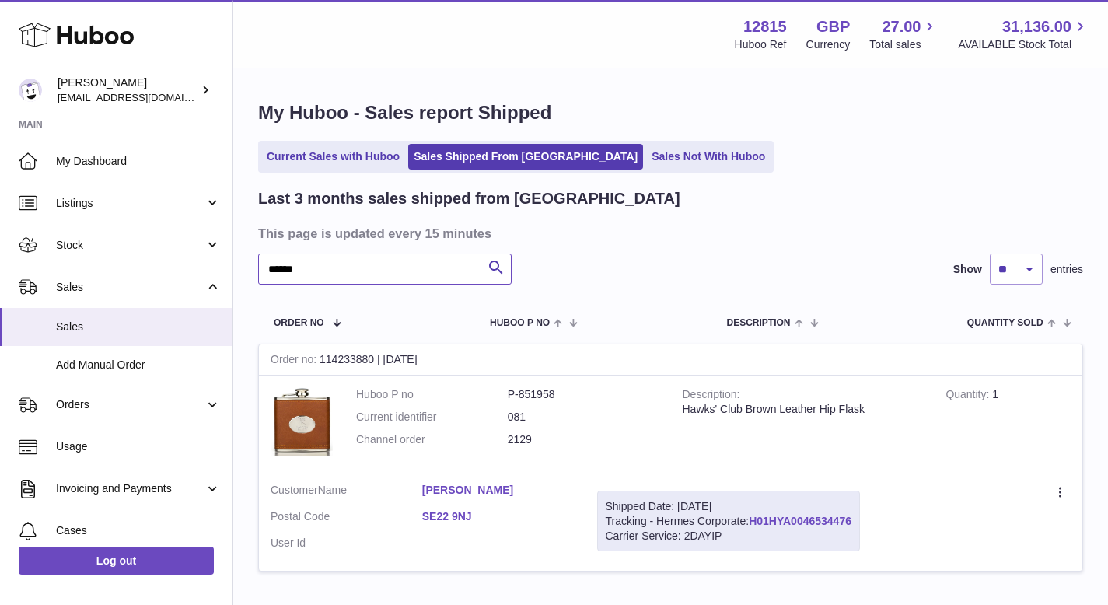
scroll to position [2, 0]
type input "******"
click at [363, 163] on link "Current Sales with Huboo" at bounding box center [333, 156] width 144 height 26
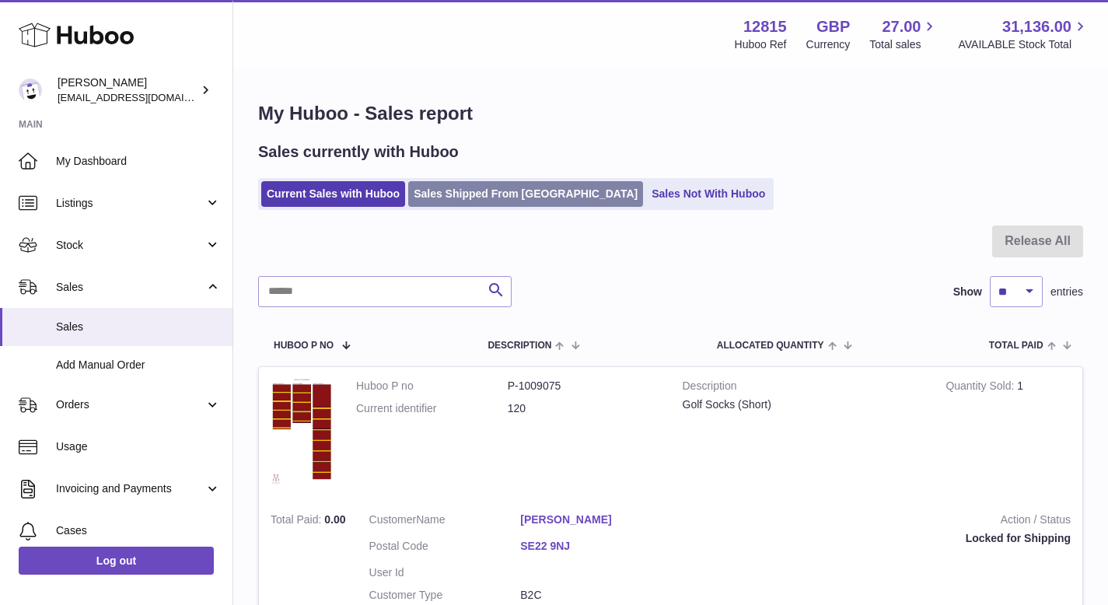
click at [501, 186] on link "Sales Shipped From [GEOGRAPHIC_DATA]" at bounding box center [525, 194] width 235 height 26
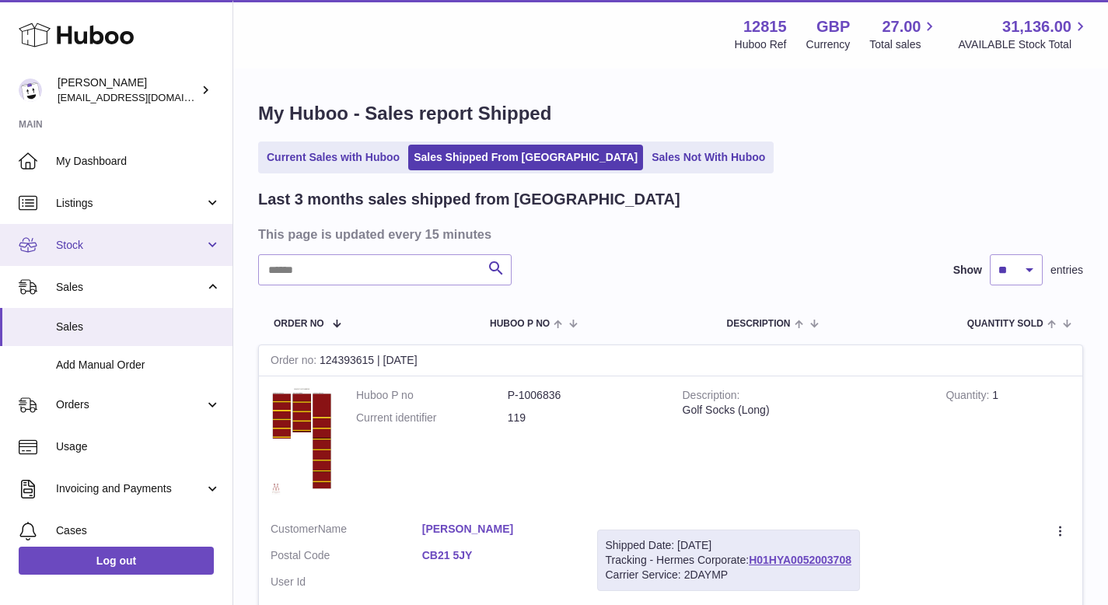
click at [110, 252] on span "Stock" at bounding box center [130, 245] width 148 height 15
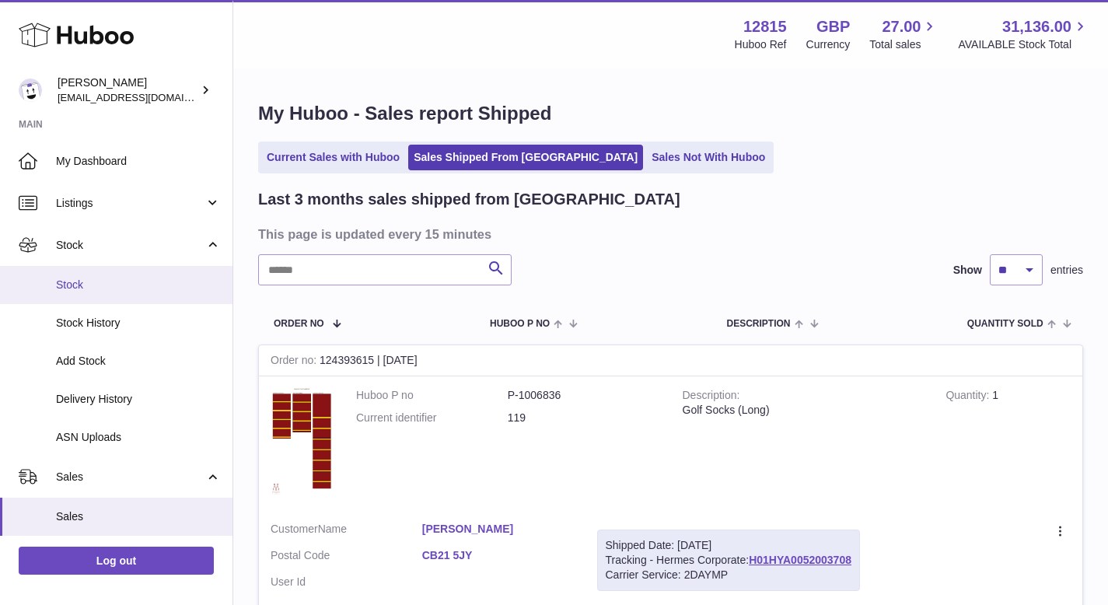
click at [91, 277] on link "Stock" at bounding box center [116, 285] width 232 height 38
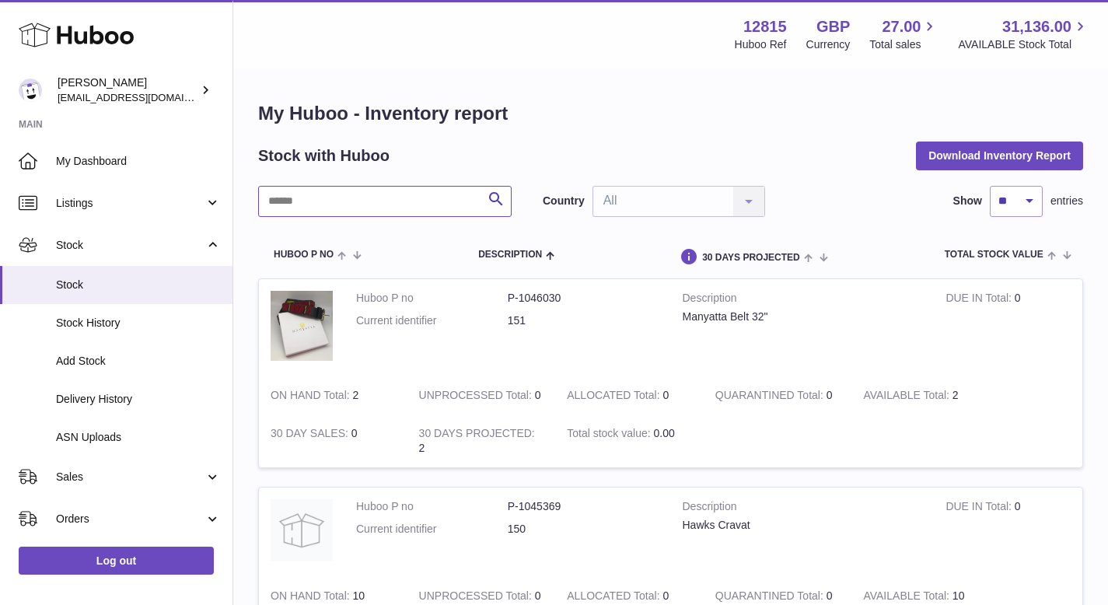
click at [332, 197] on input "text" at bounding box center [384, 201] width 253 height 31
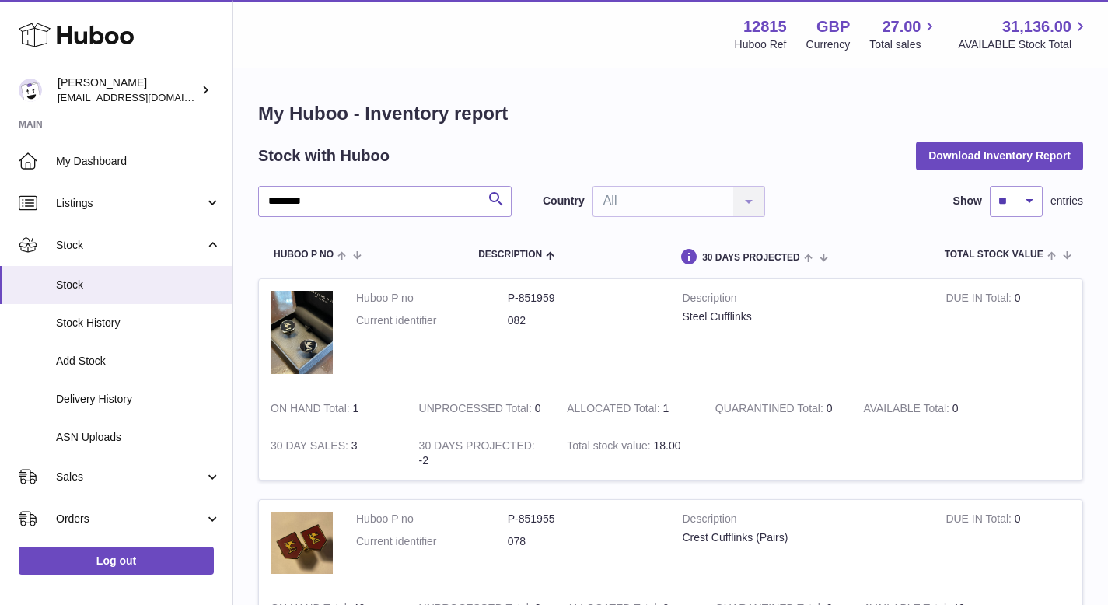
drag, startPoint x: 354, startPoint y: 407, endPoint x: 363, endPoint y: 408, distance: 8.6
click at [363, 408] on td "ON HAND Total 1" at bounding box center [333, 408] width 148 height 38
click at [309, 201] on input "********" at bounding box center [384, 201] width 253 height 31
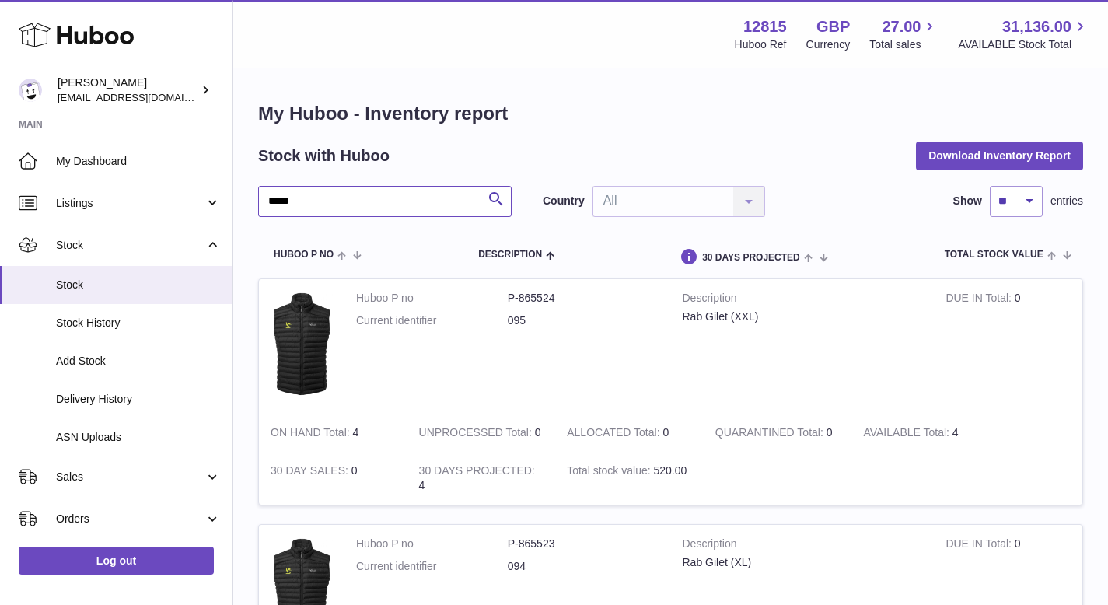
click at [347, 199] on input "*****" at bounding box center [384, 201] width 253 height 31
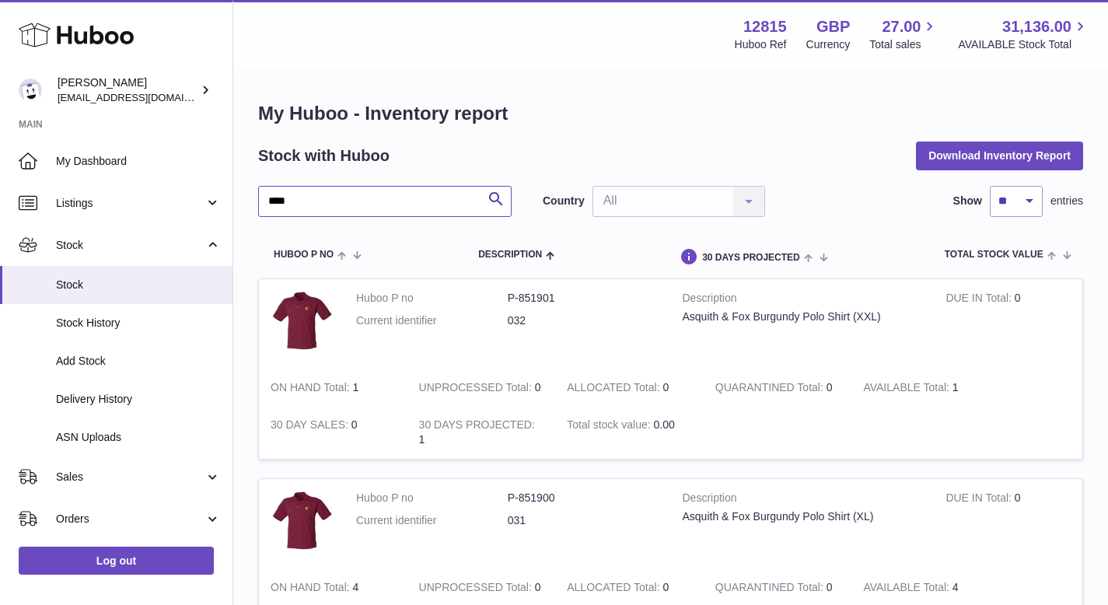
scroll to position [93, 0]
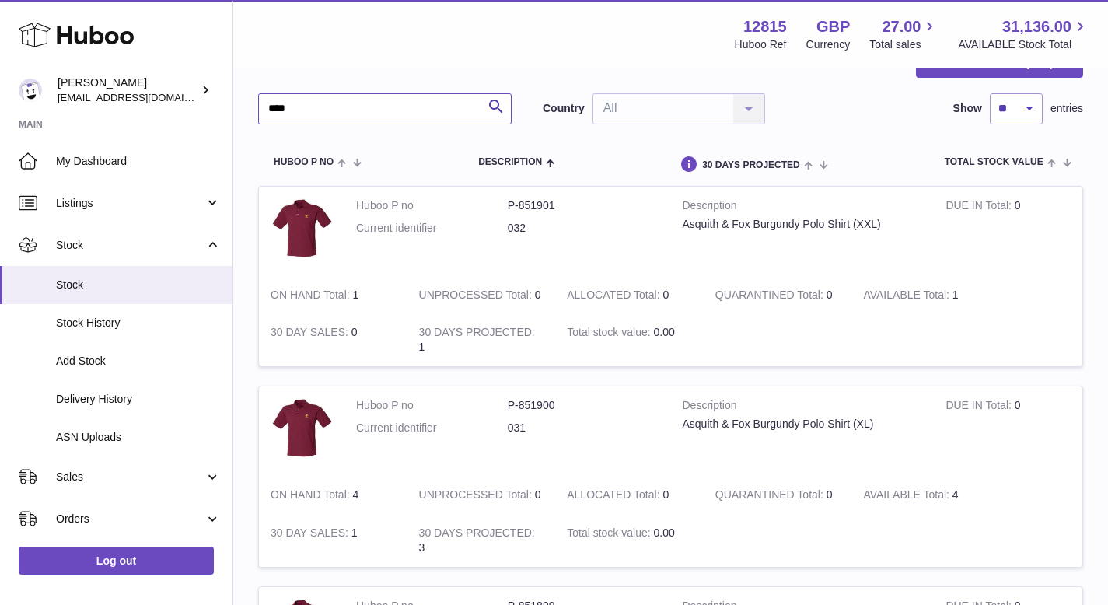
type input "****"
